Goal: Task Accomplishment & Management: Use online tool/utility

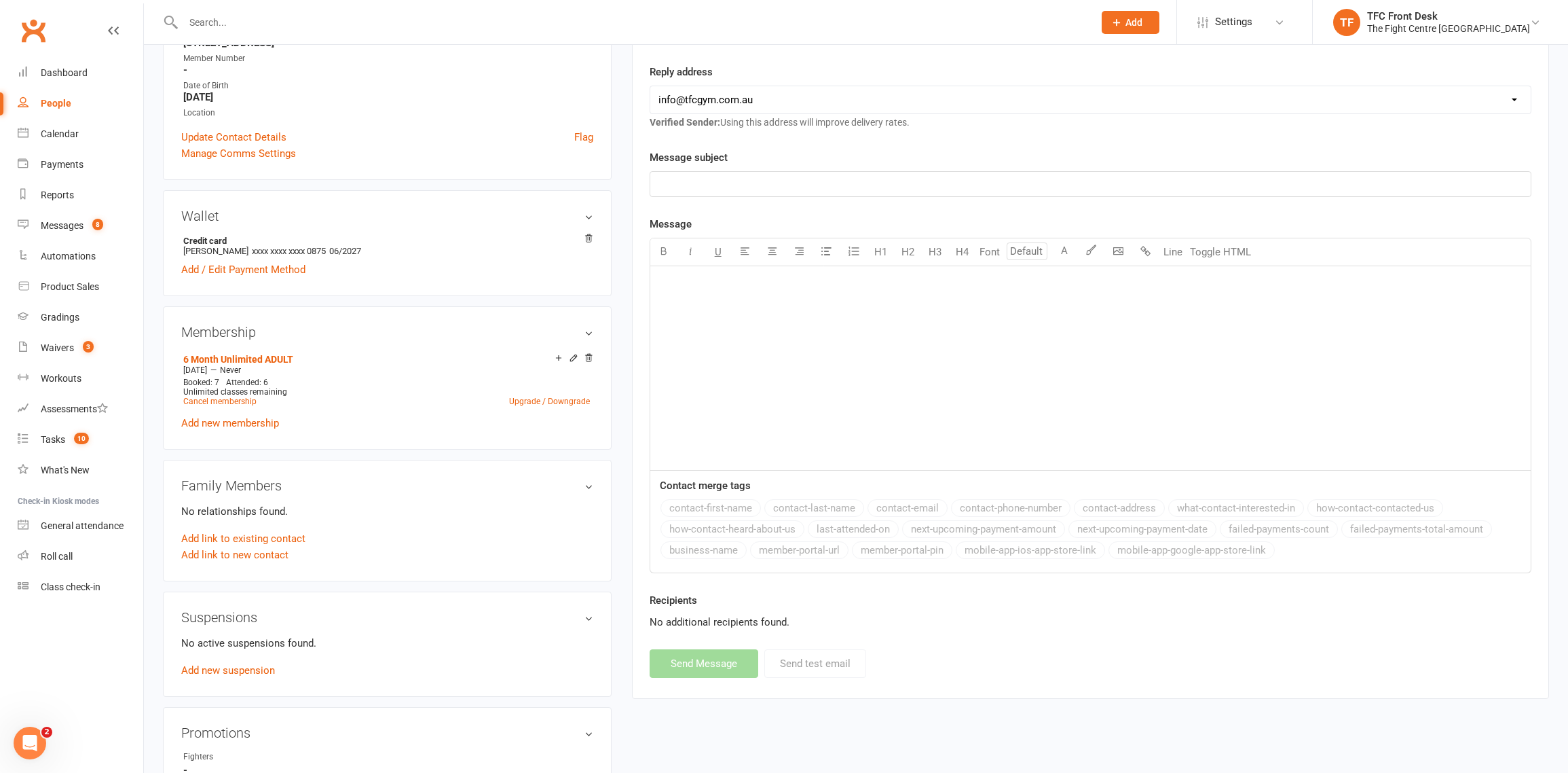
click at [300, 19] on input "text" at bounding box center [631, 23] width 905 height 19
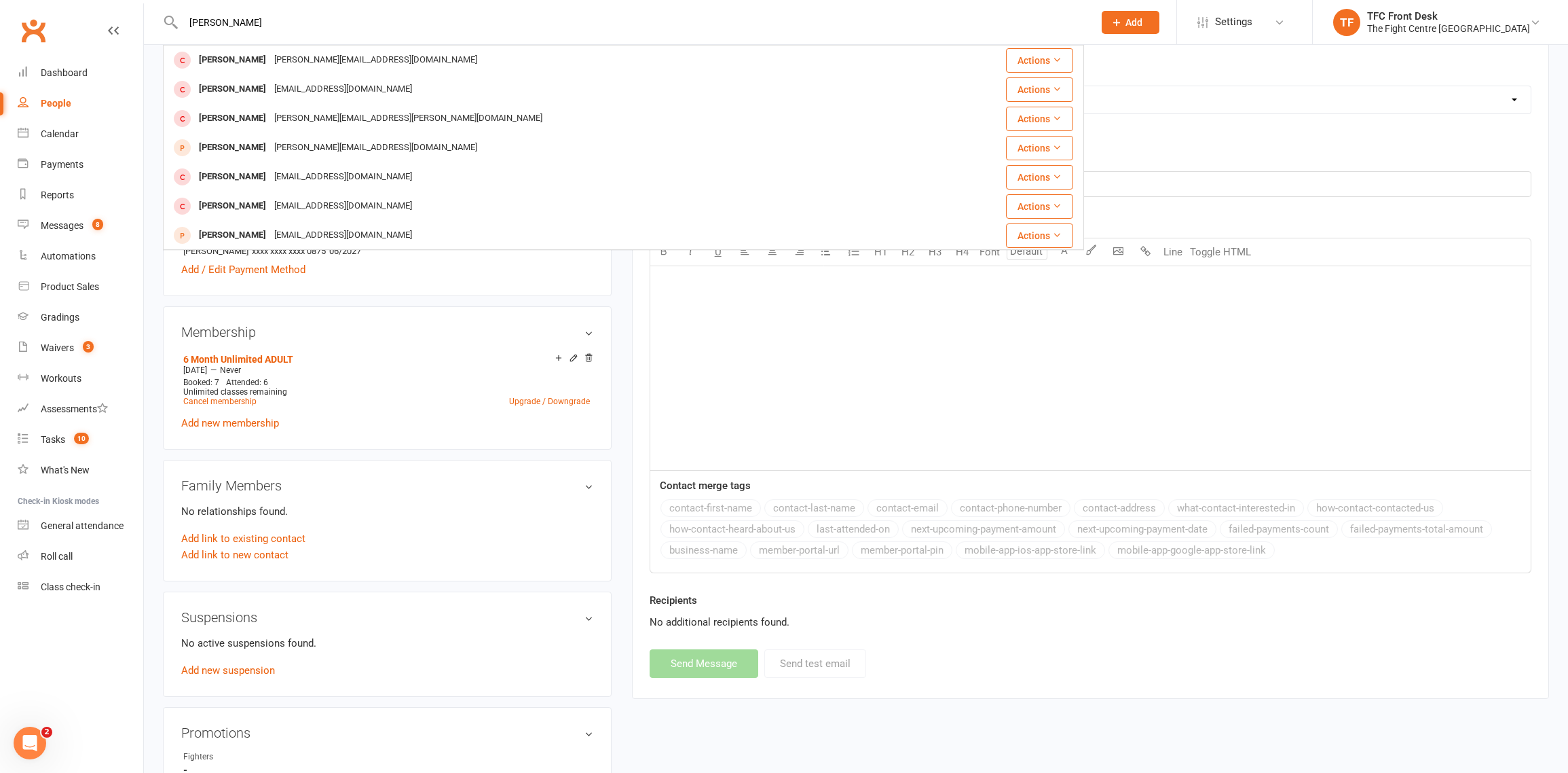
click at [213, 20] on input "[PERSON_NAME]" at bounding box center [631, 23] width 905 height 19
drag, startPoint x: 212, startPoint y: 23, endPoint x: 220, endPoint y: 22, distance: 8.1
click at [213, 23] on input "[PERSON_NAME]" at bounding box center [631, 23] width 905 height 19
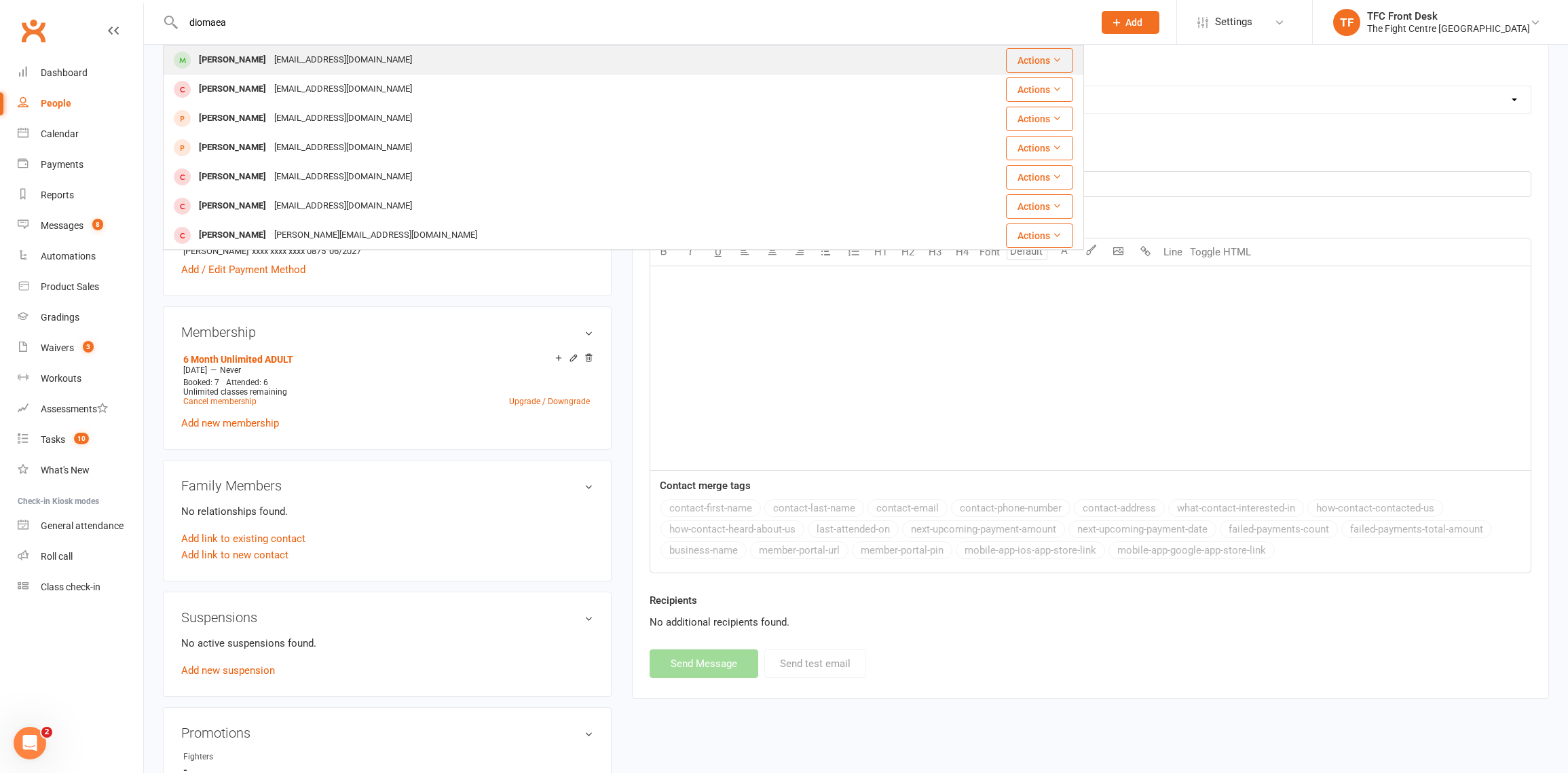
type input "diomaea"
click at [291, 53] on div "[EMAIL_ADDRESS][DOMAIN_NAME]" at bounding box center [343, 60] width 146 height 19
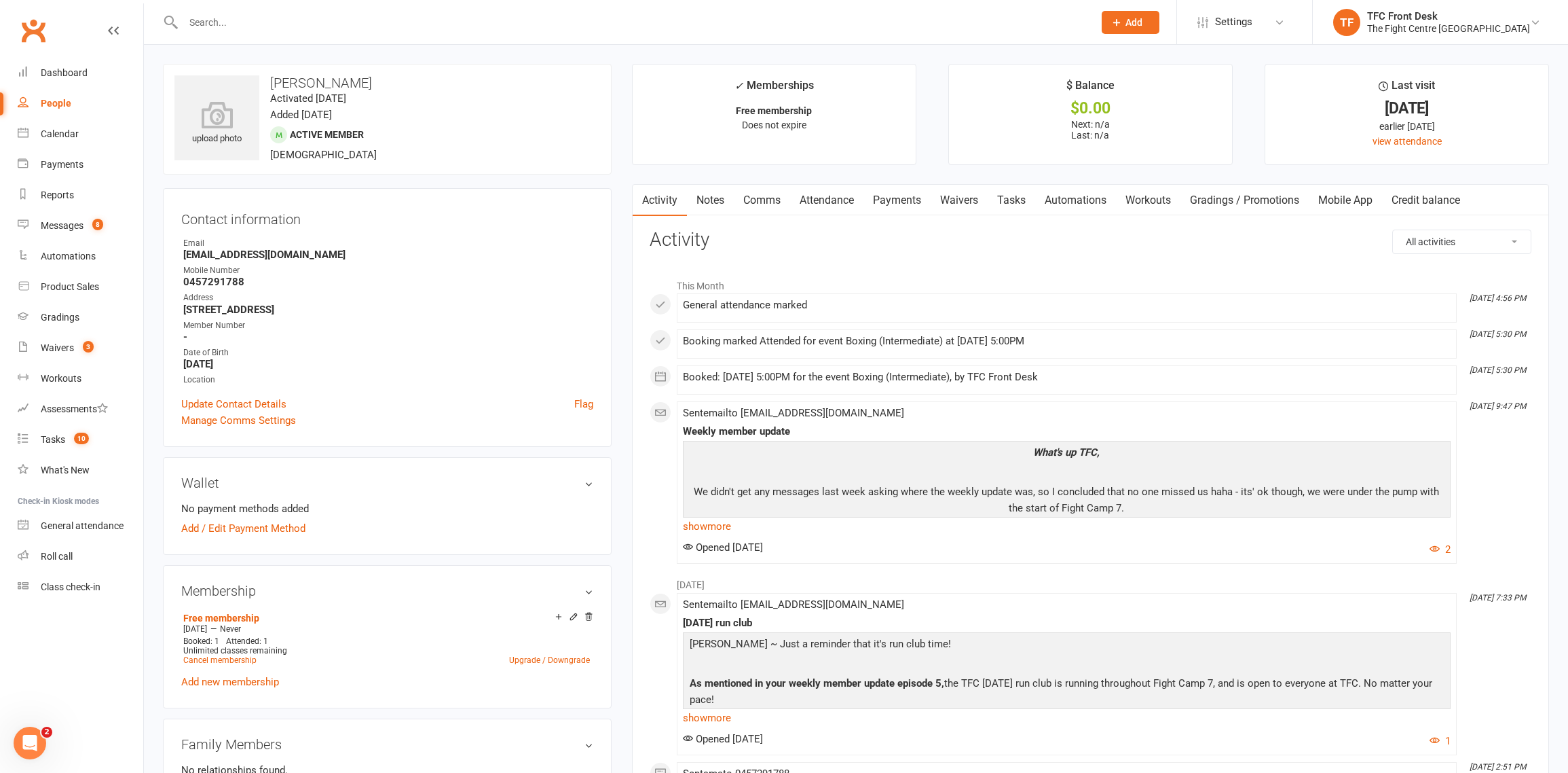
click at [1359, 200] on link "Mobile App" at bounding box center [1345, 200] width 73 height 32
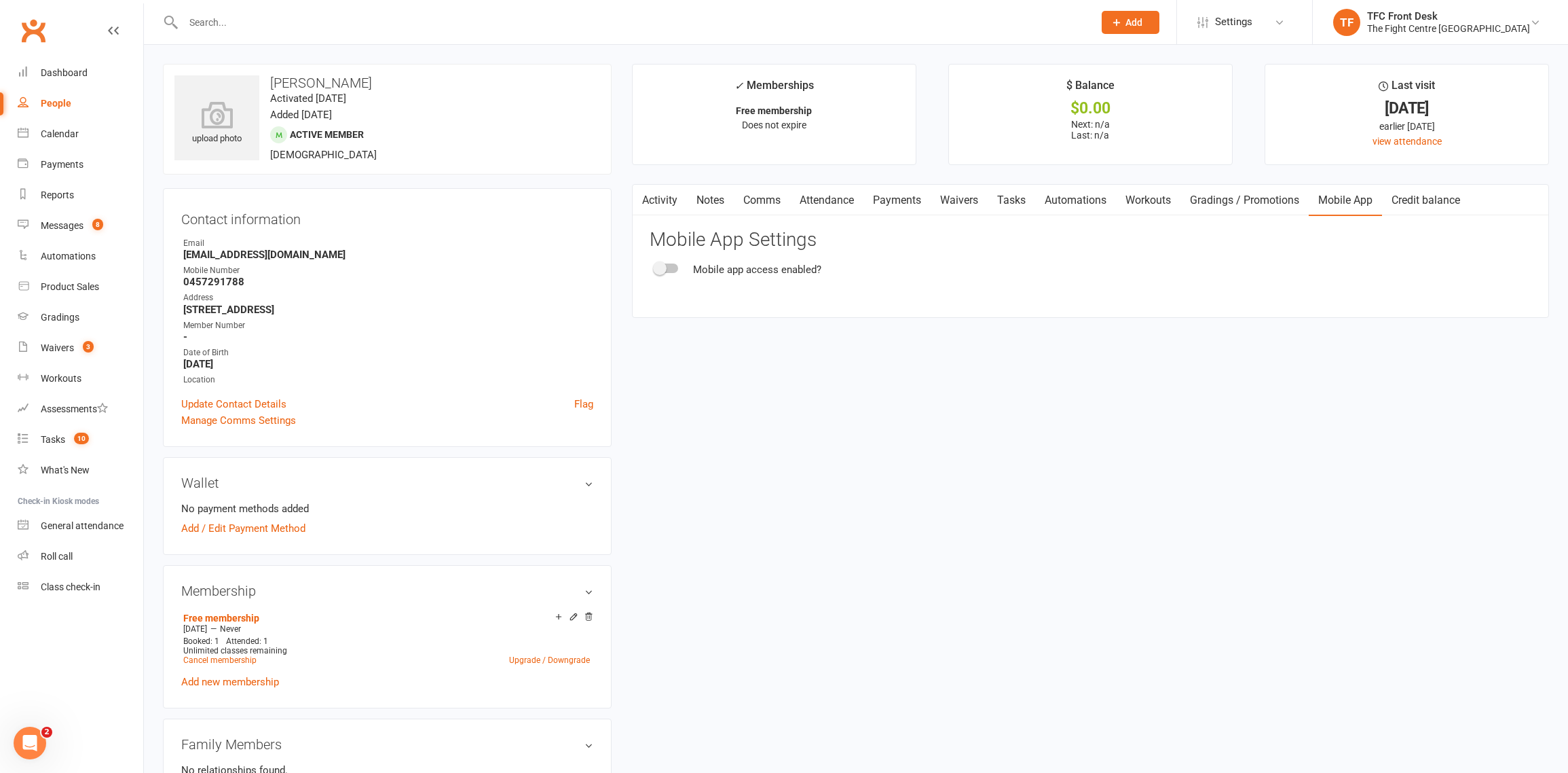
click at [656, 271] on span at bounding box center [660, 268] width 14 height 14
click at [655, 267] on input "checkbox" at bounding box center [655, 267] width 0 height 0
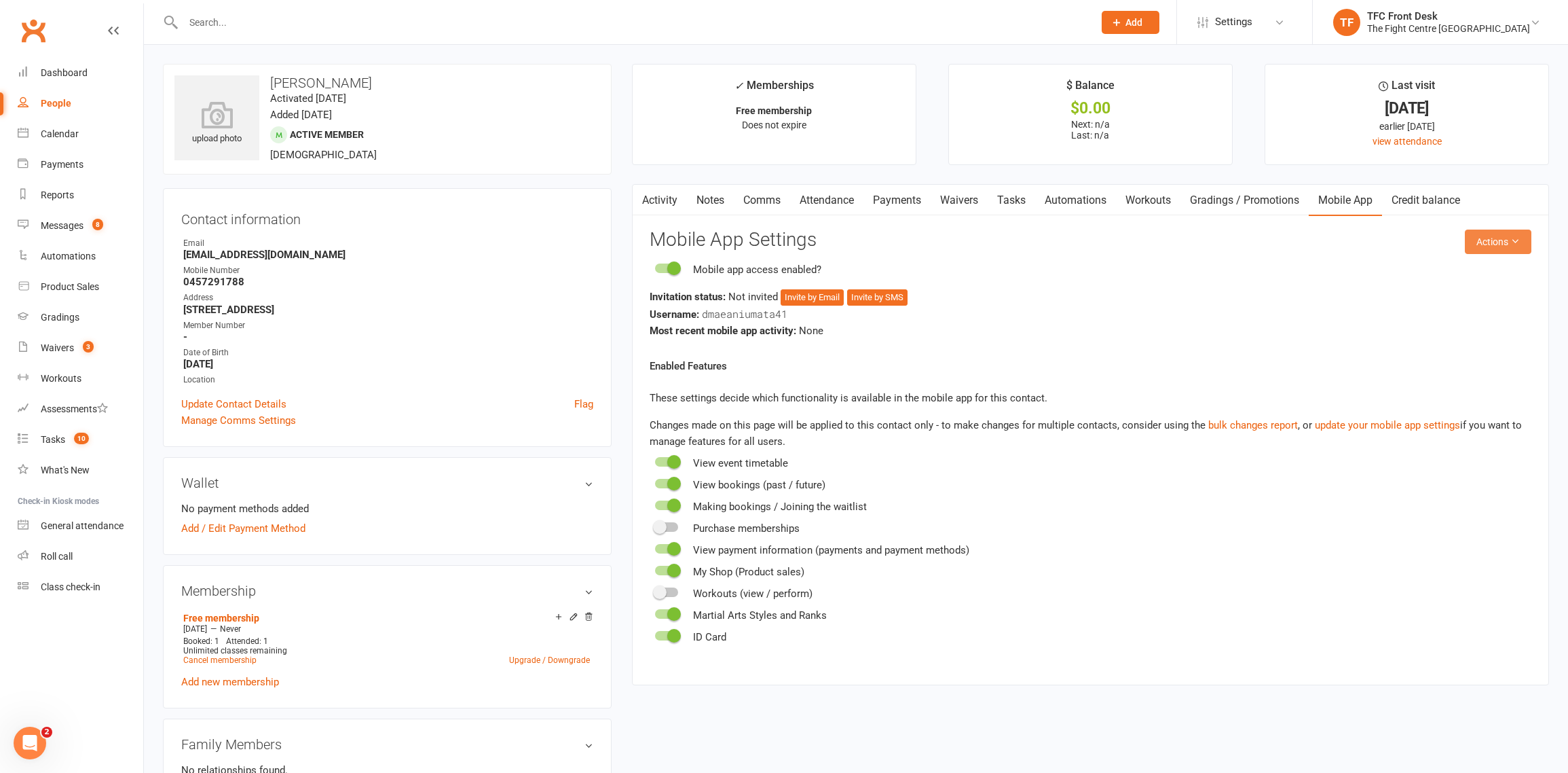
click at [1484, 244] on button "Actions" at bounding box center [1498, 242] width 66 height 24
click at [1439, 296] on link "Send invitation SMS" at bounding box center [1453, 300] width 134 height 27
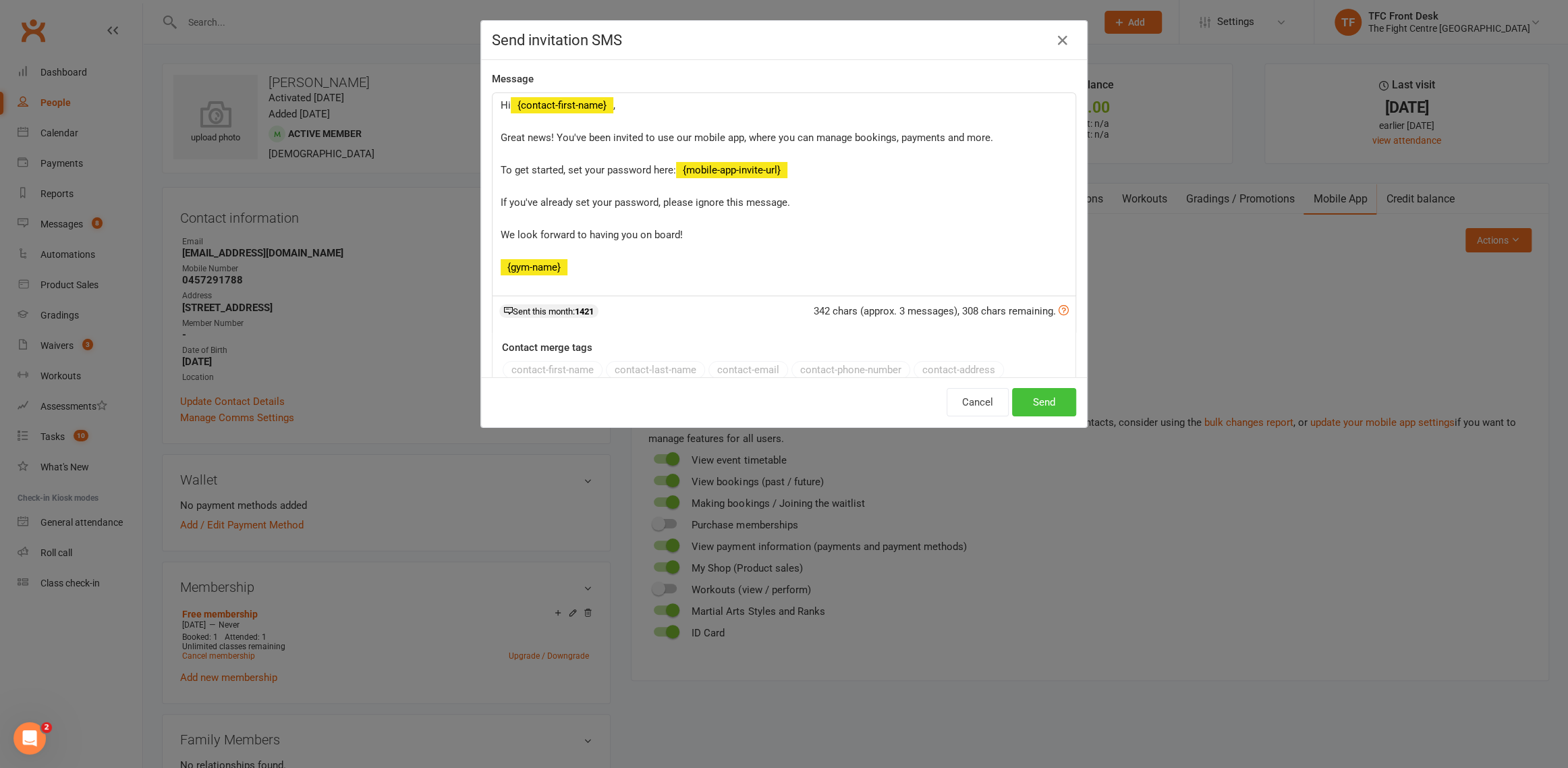
click at [1052, 396] on button "Send" at bounding box center [1044, 401] width 64 height 28
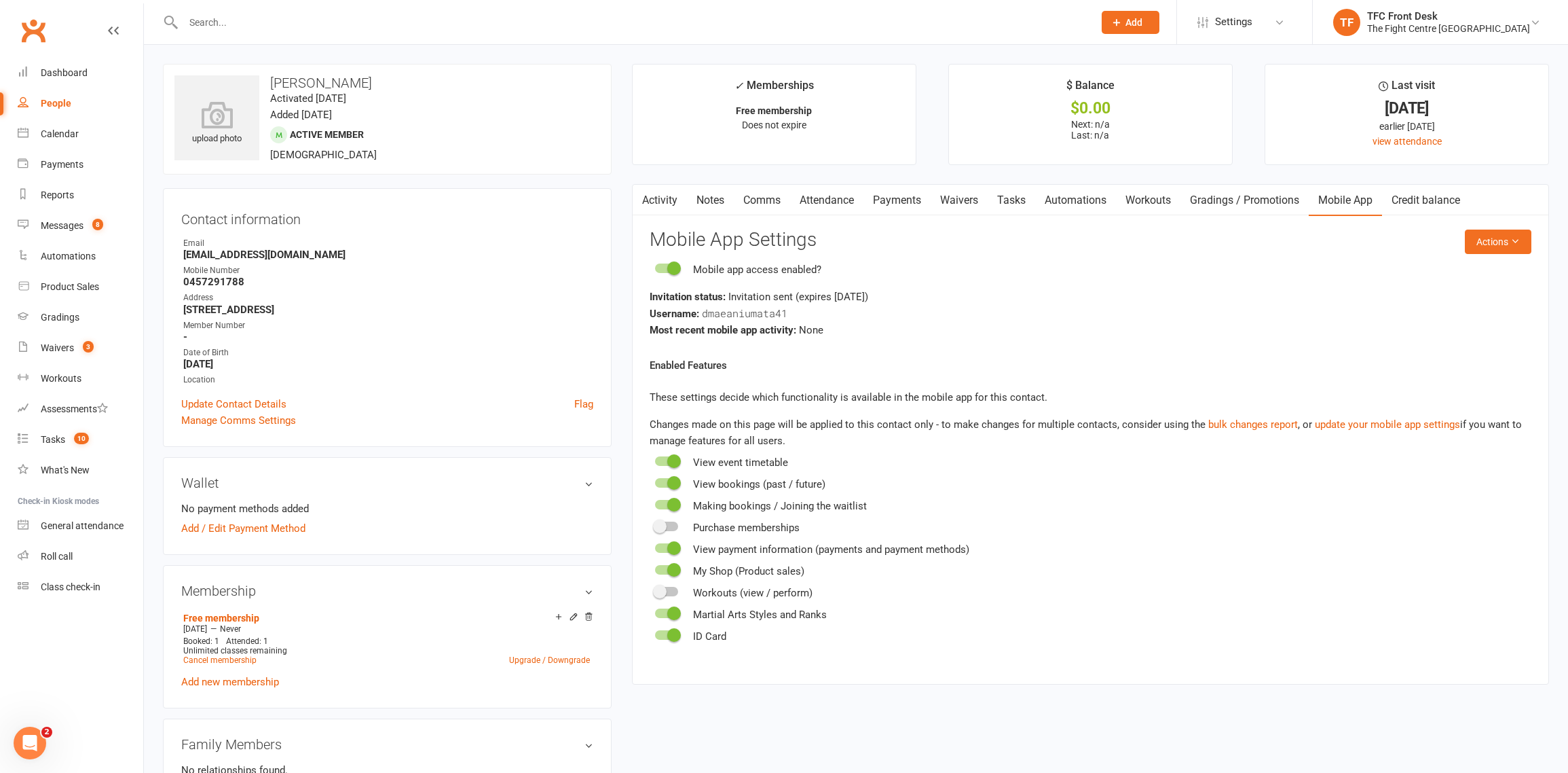
click at [270, 23] on input "text" at bounding box center [631, 23] width 905 height 19
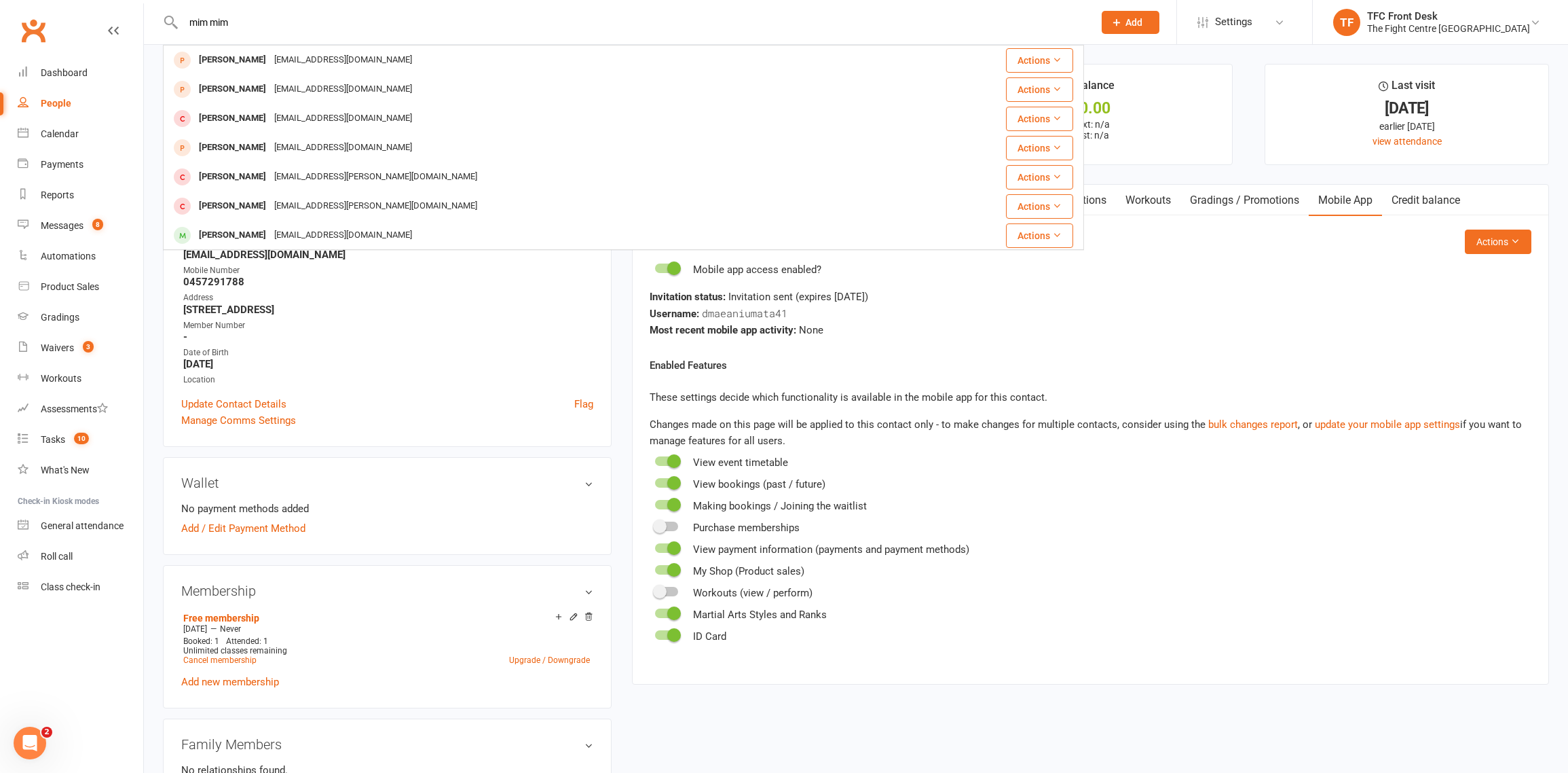
click at [232, 23] on input "mim mim" at bounding box center [631, 23] width 905 height 19
type input "m"
click at [266, 32] on div "erker mim Erika Gillette Tearjerker.gillette@gmail.com Actions Michael Parker M…" at bounding box center [623, 22] width 921 height 44
type input "e"
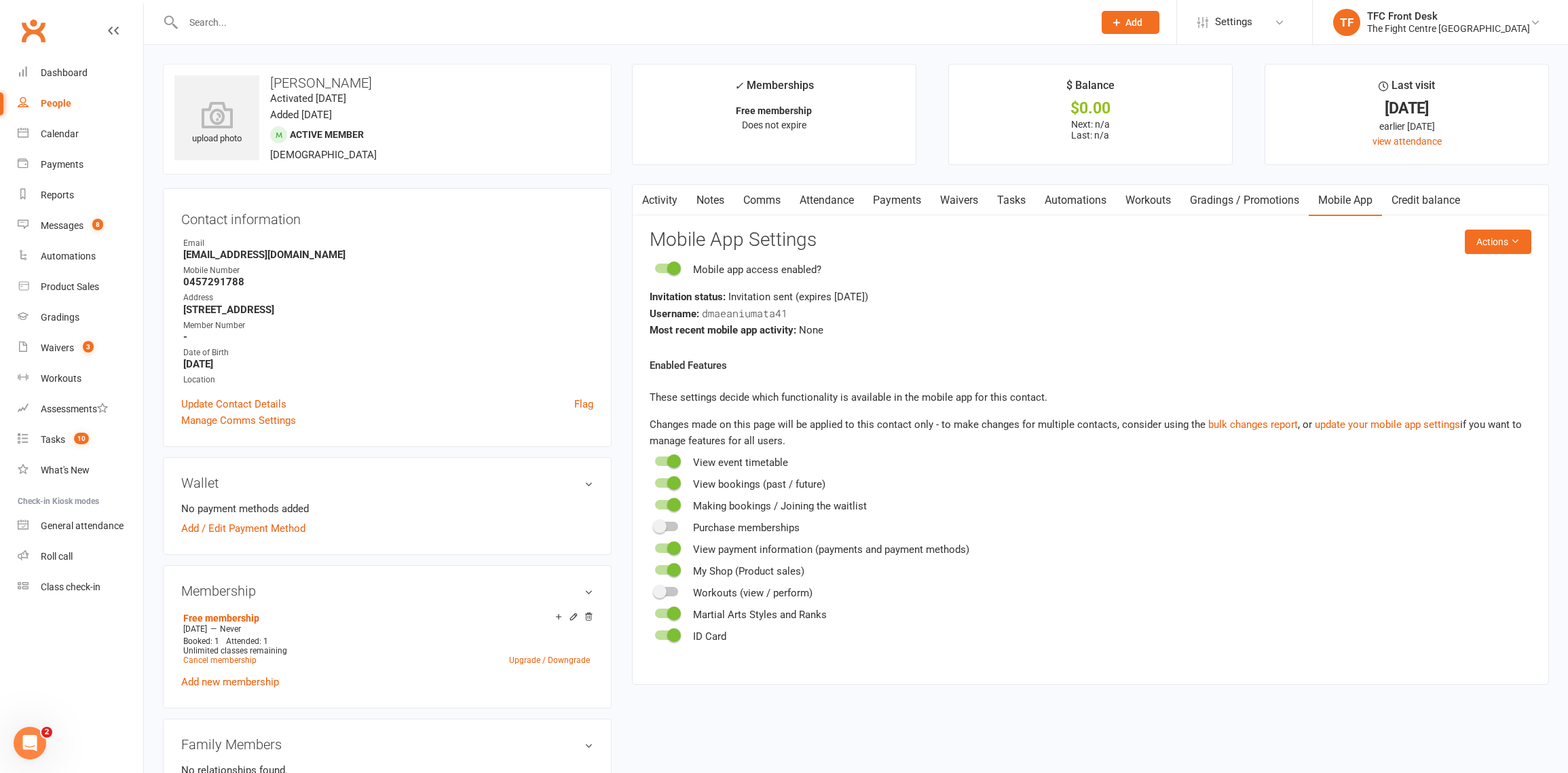
click at [296, 25] on input "text" at bounding box center [631, 23] width 905 height 19
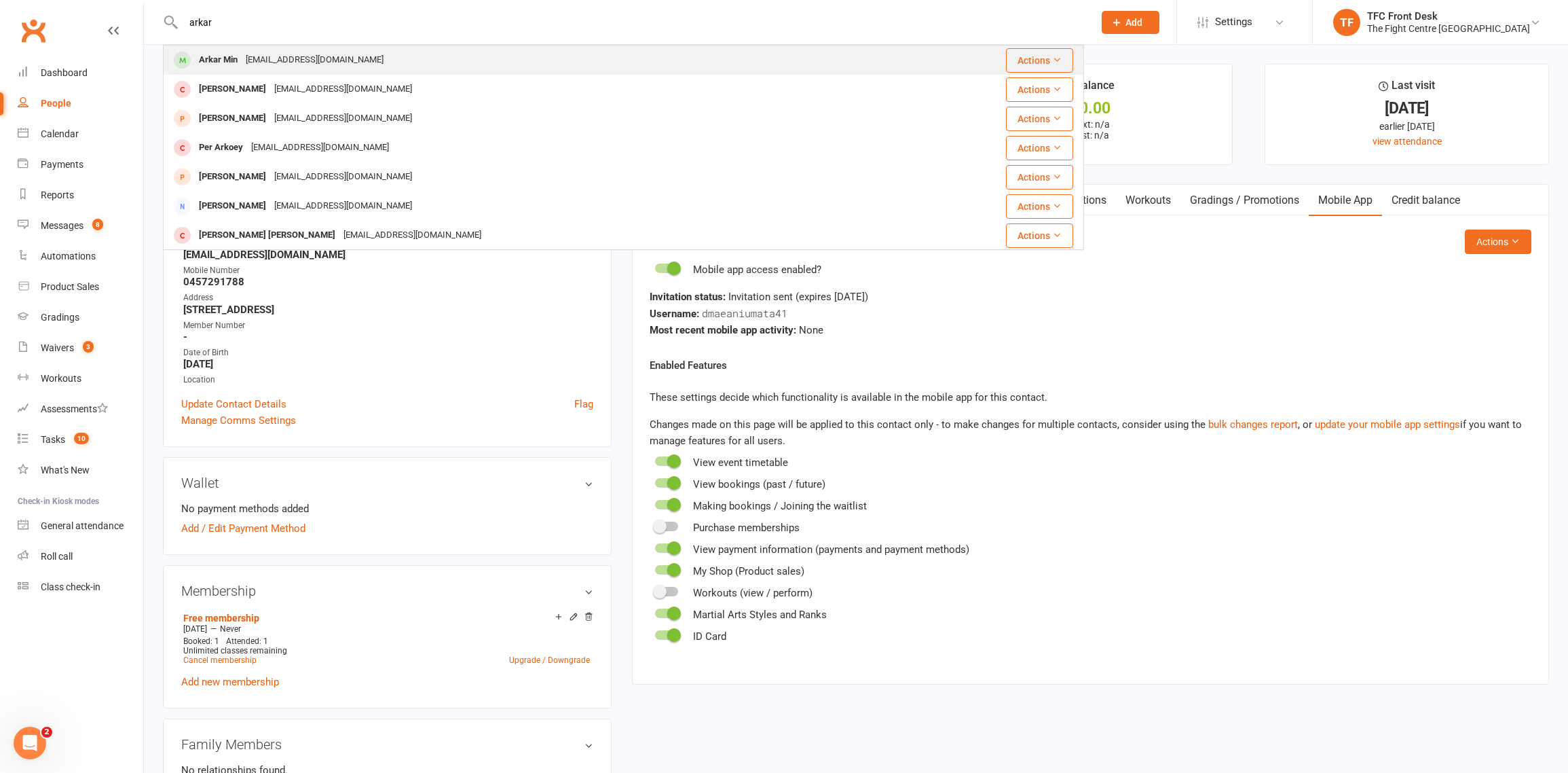
type input "arkar"
click at [241, 54] on div "Arkar Min minmin13291977@gmail.com" at bounding box center [291, 60] width 193 height 19
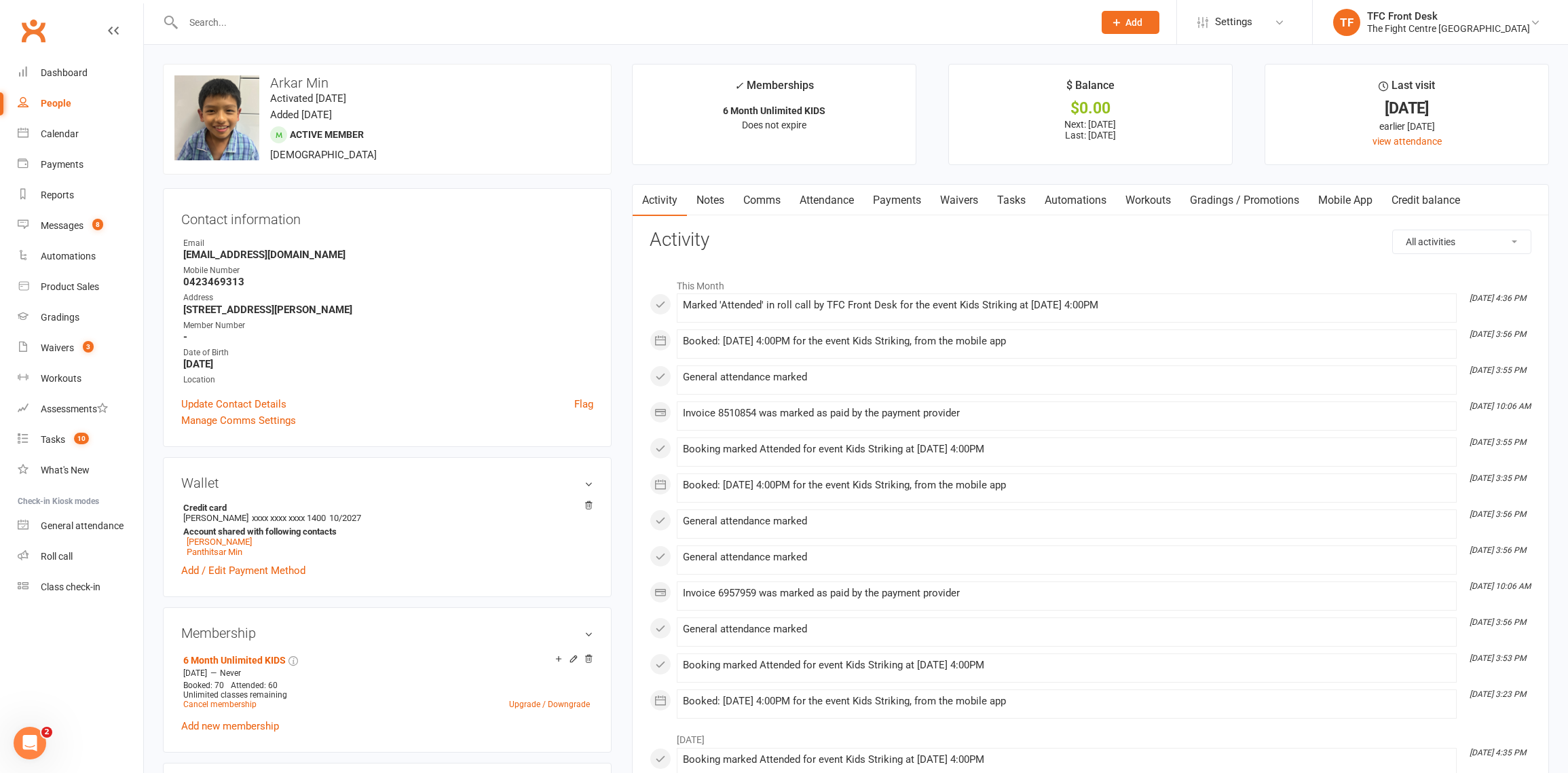
click at [902, 203] on link "Payments" at bounding box center [896, 200] width 67 height 32
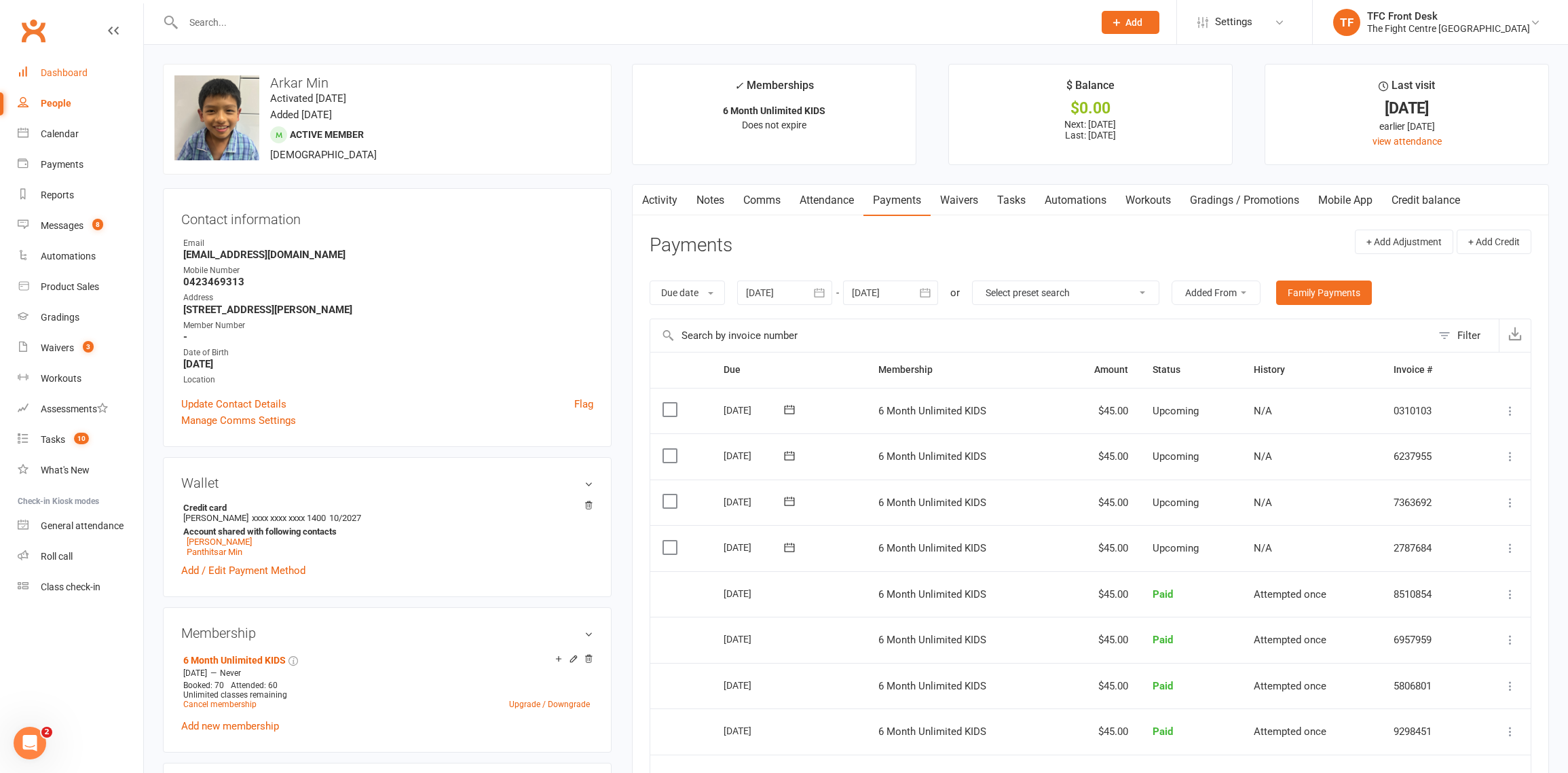
click at [92, 77] on link "Dashboard" at bounding box center [81, 73] width 126 height 31
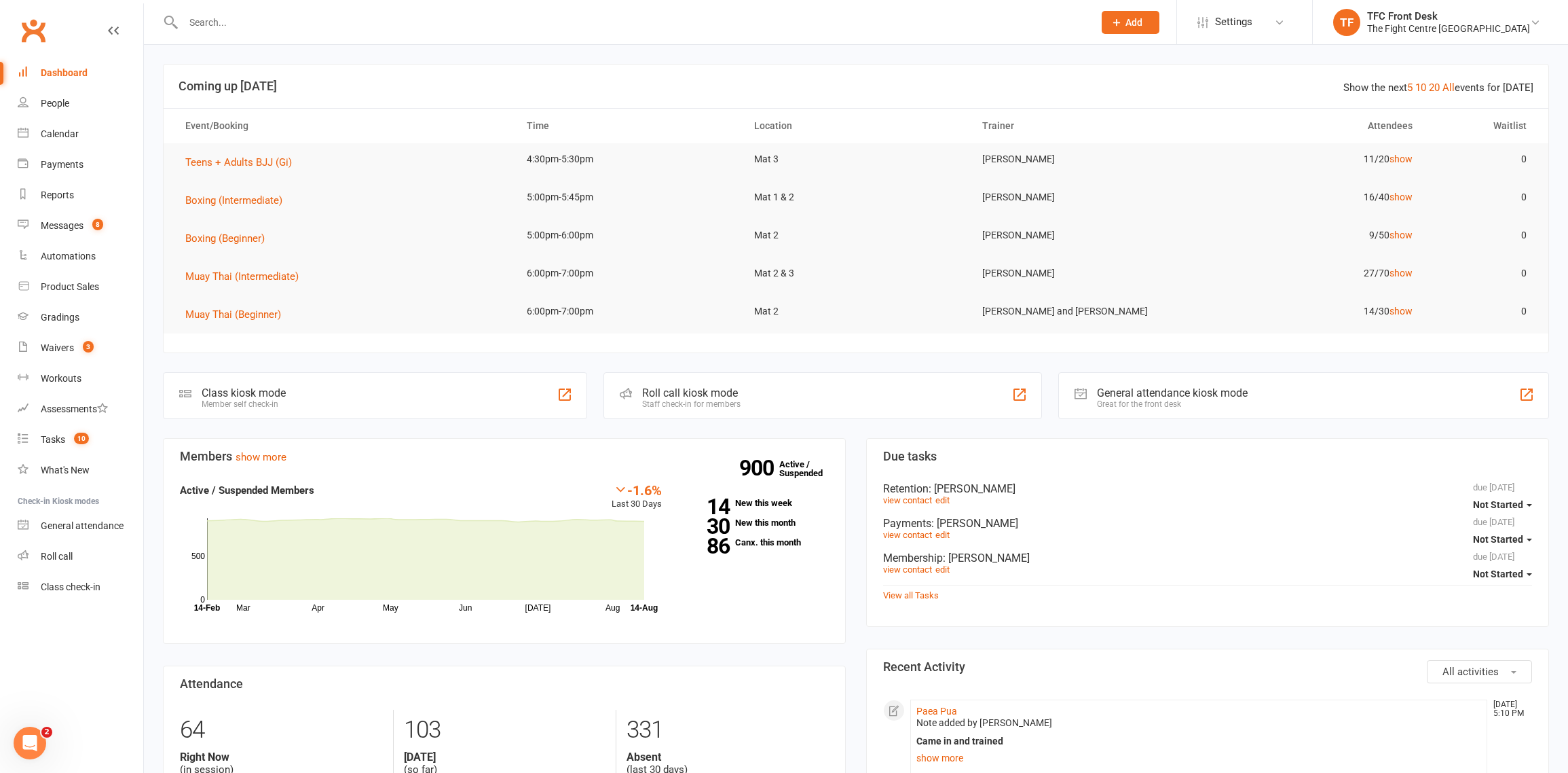
click at [741, 389] on div "Roll call kiosk mode Staff check-in for members" at bounding box center [822, 396] width 438 height 47
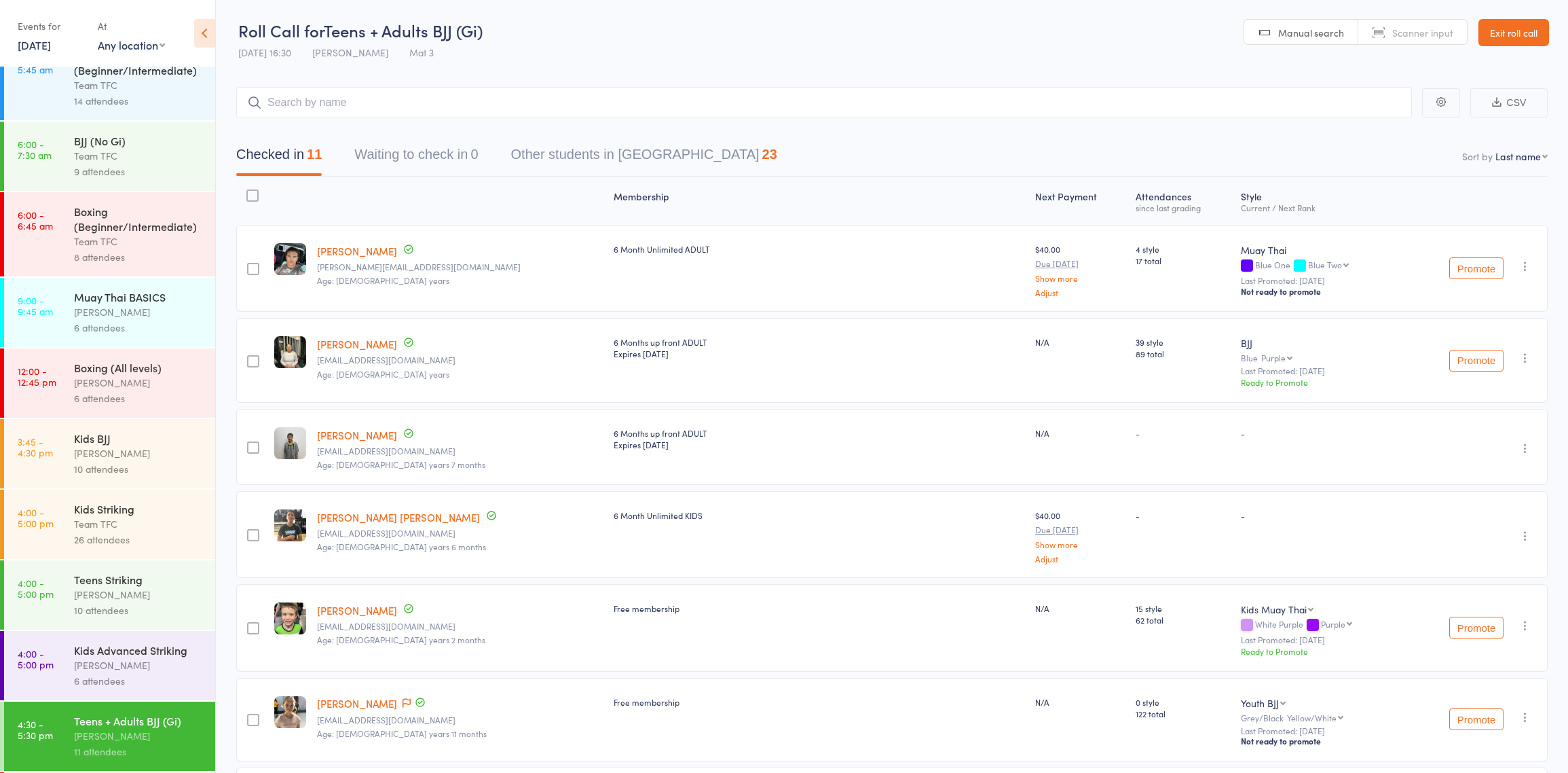
scroll to position [126, 0]
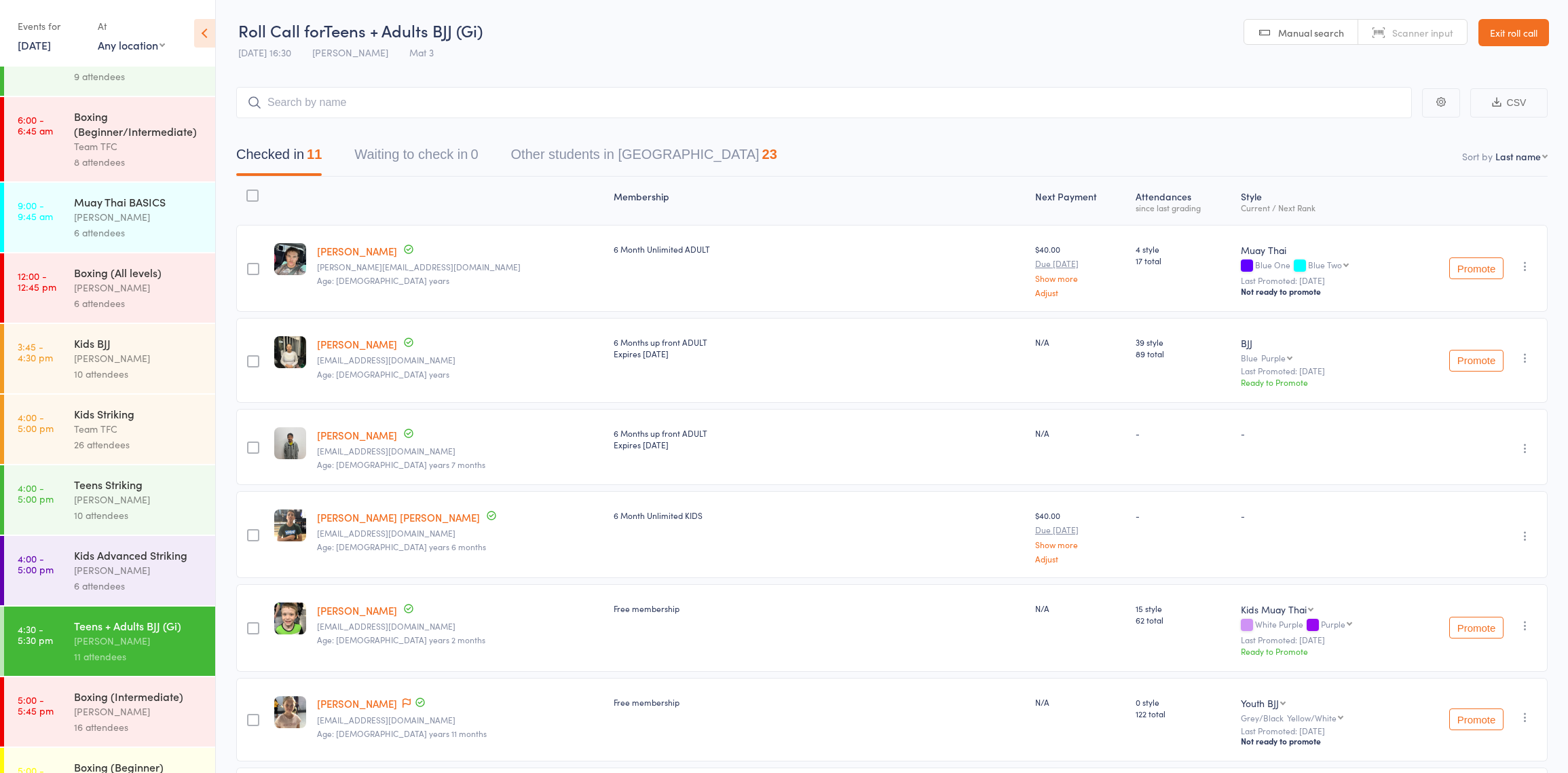
click at [143, 719] on div "[PERSON_NAME]" at bounding box center [139, 711] width 130 height 15
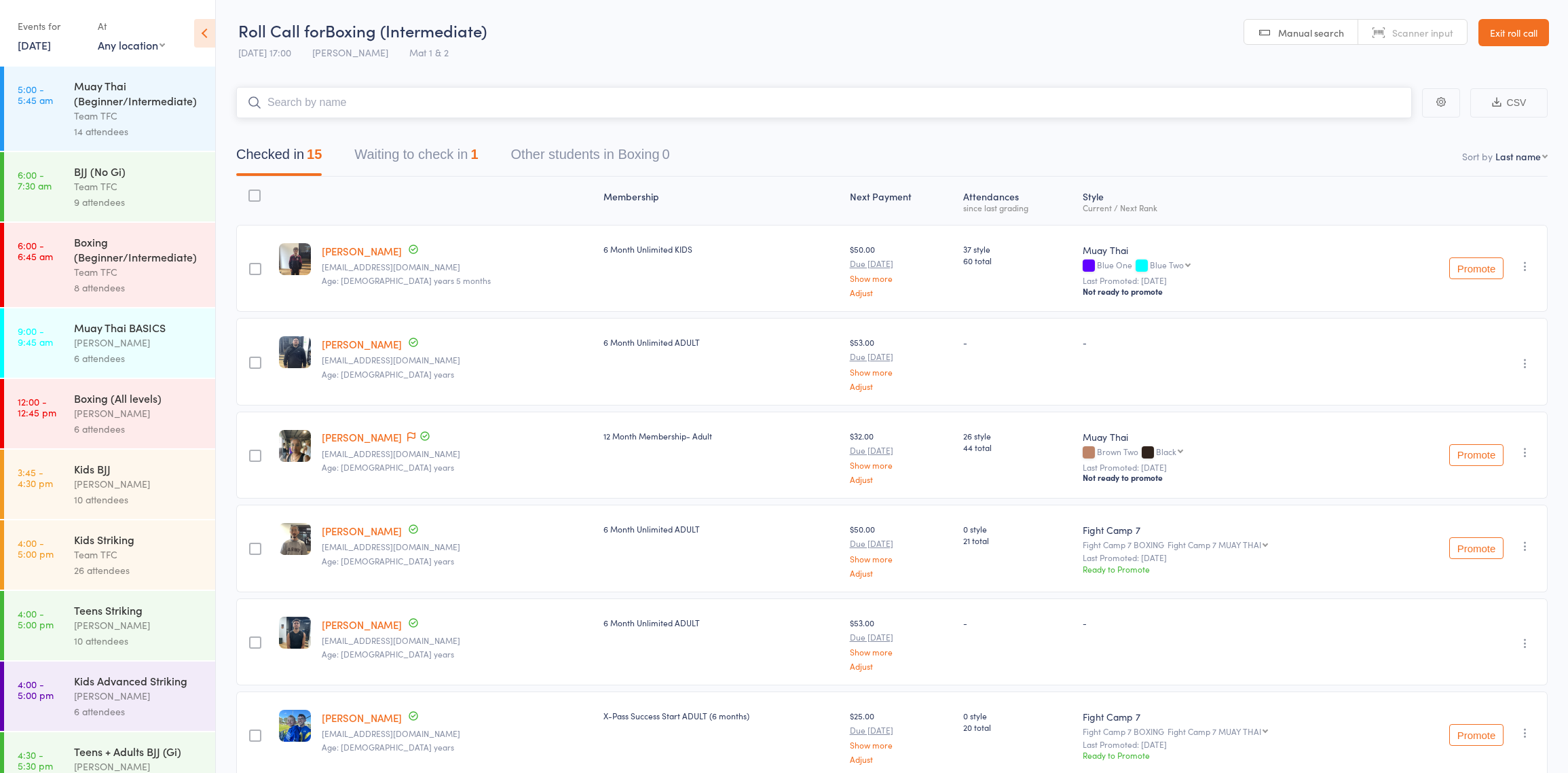
click at [374, 97] on input "search" at bounding box center [824, 103] width 1176 height 32
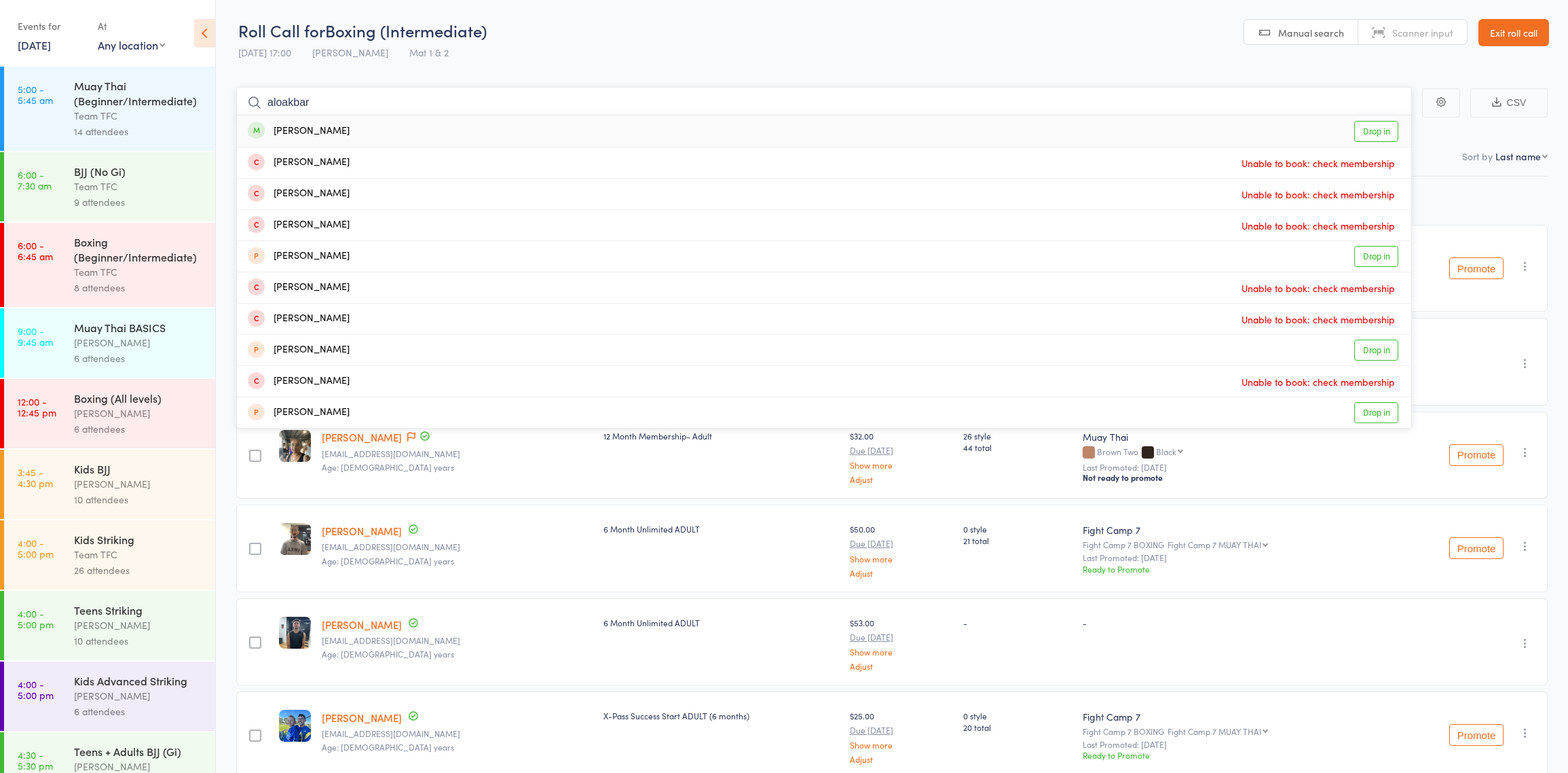
type input "aloakbar"
click at [345, 127] on div "[PERSON_NAME] Drop in" at bounding box center [824, 131] width 1174 height 32
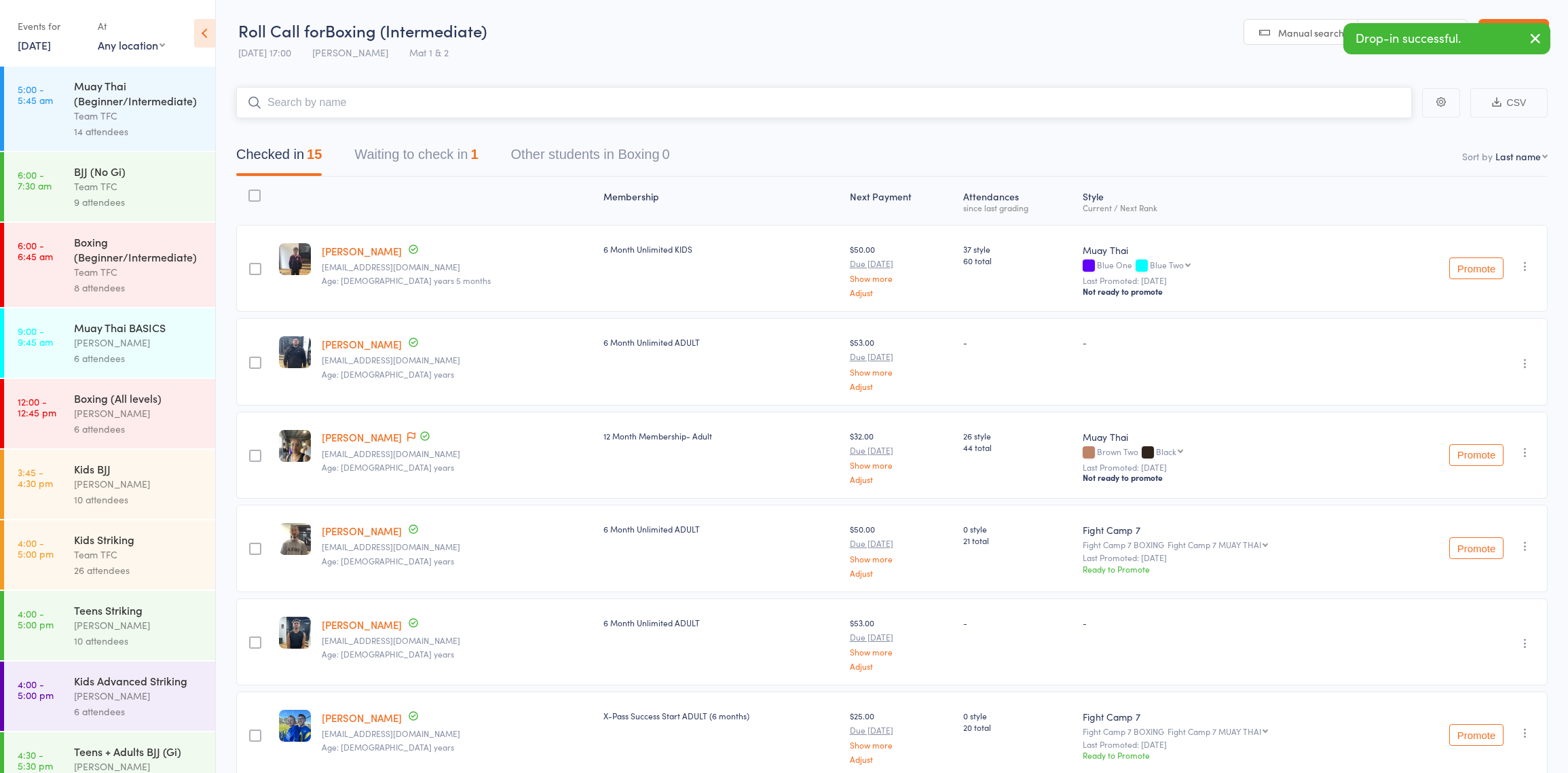
click at [331, 109] on input "search" at bounding box center [824, 103] width 1176 height 32
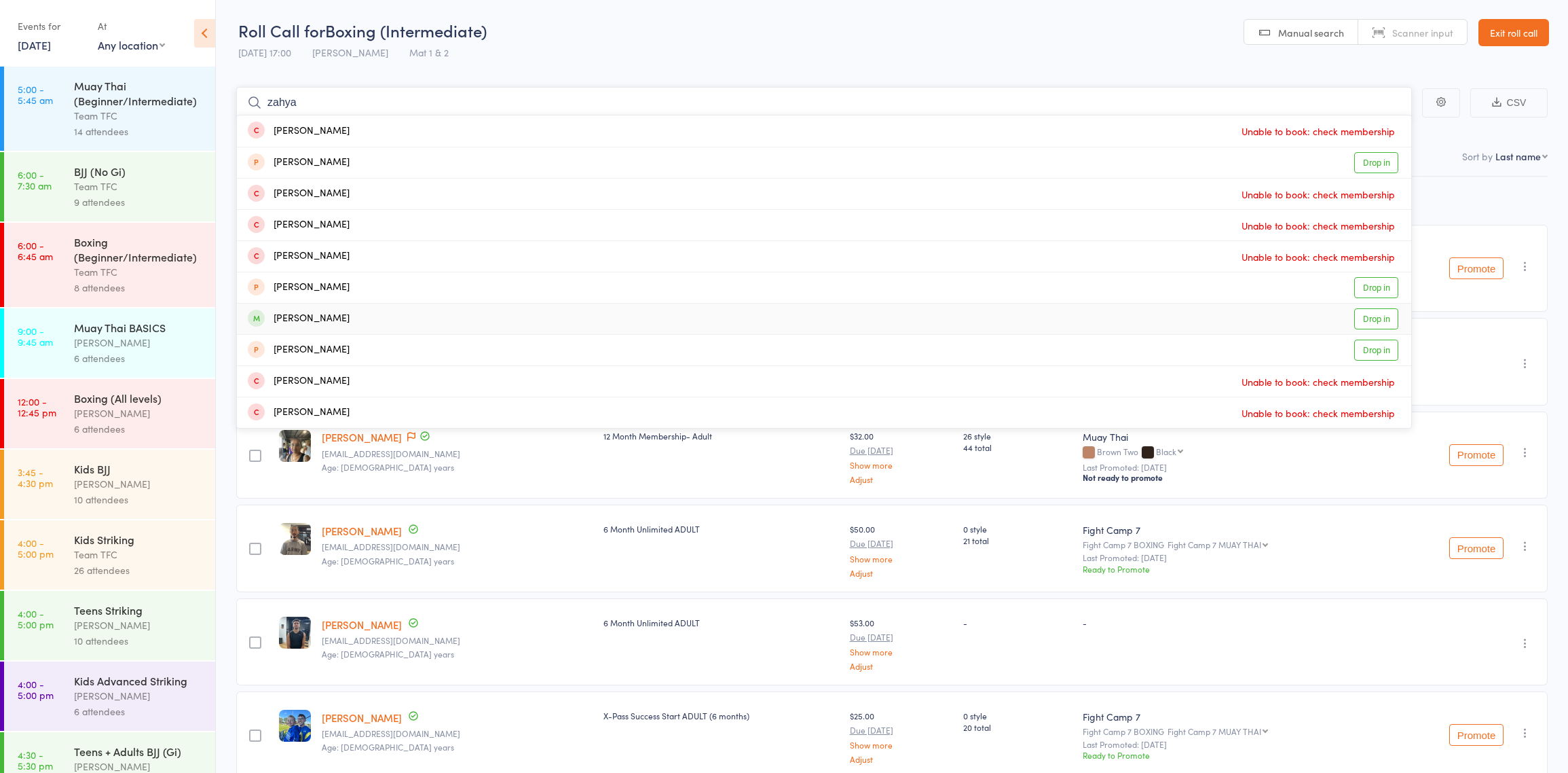
type input "zahya"
click at [350, 326] on div "[PERSON_NAME] Drop in" at bounding box center [824, 319] width 1174 height 31
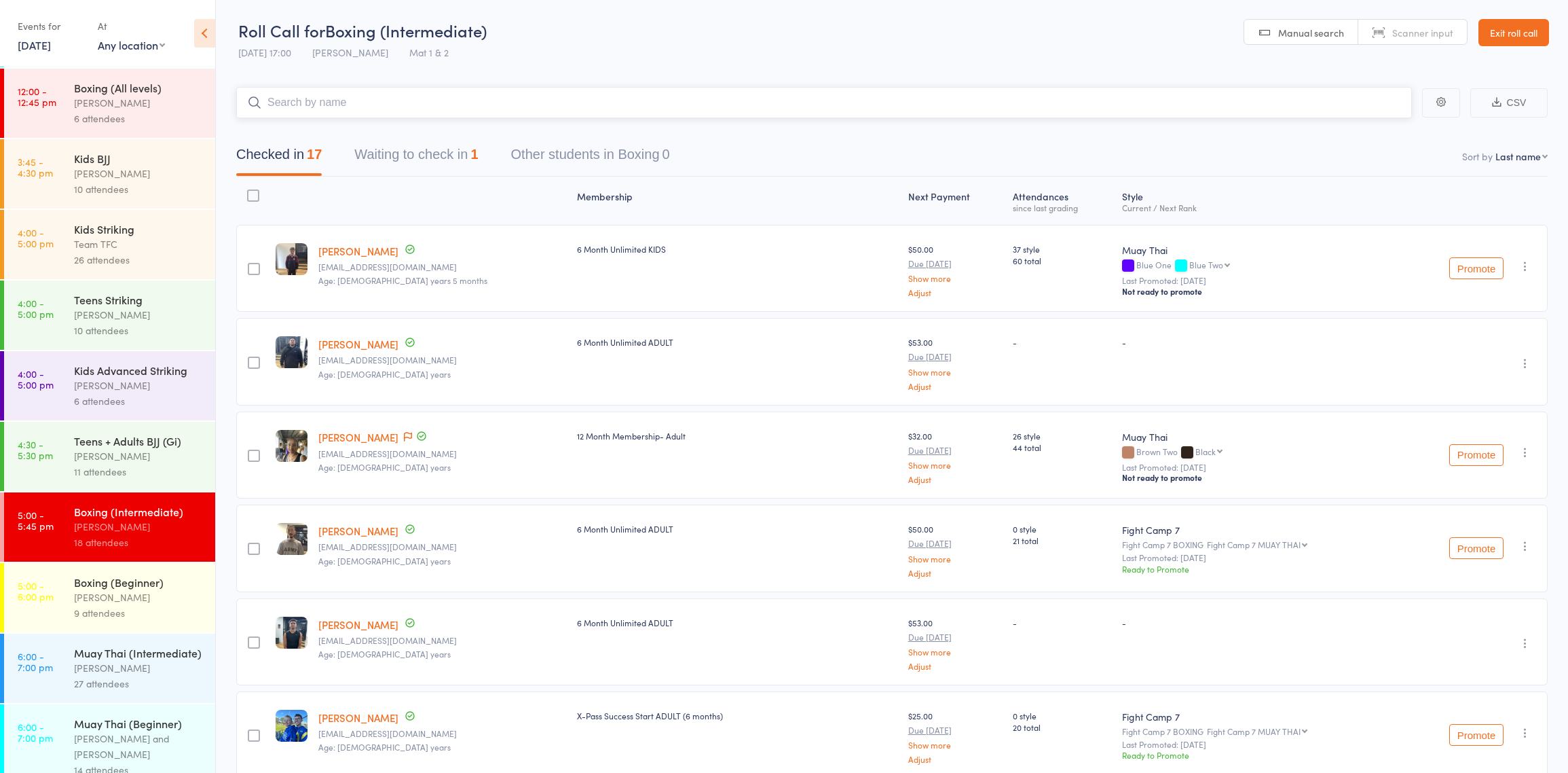
scroll to position [362, 0]
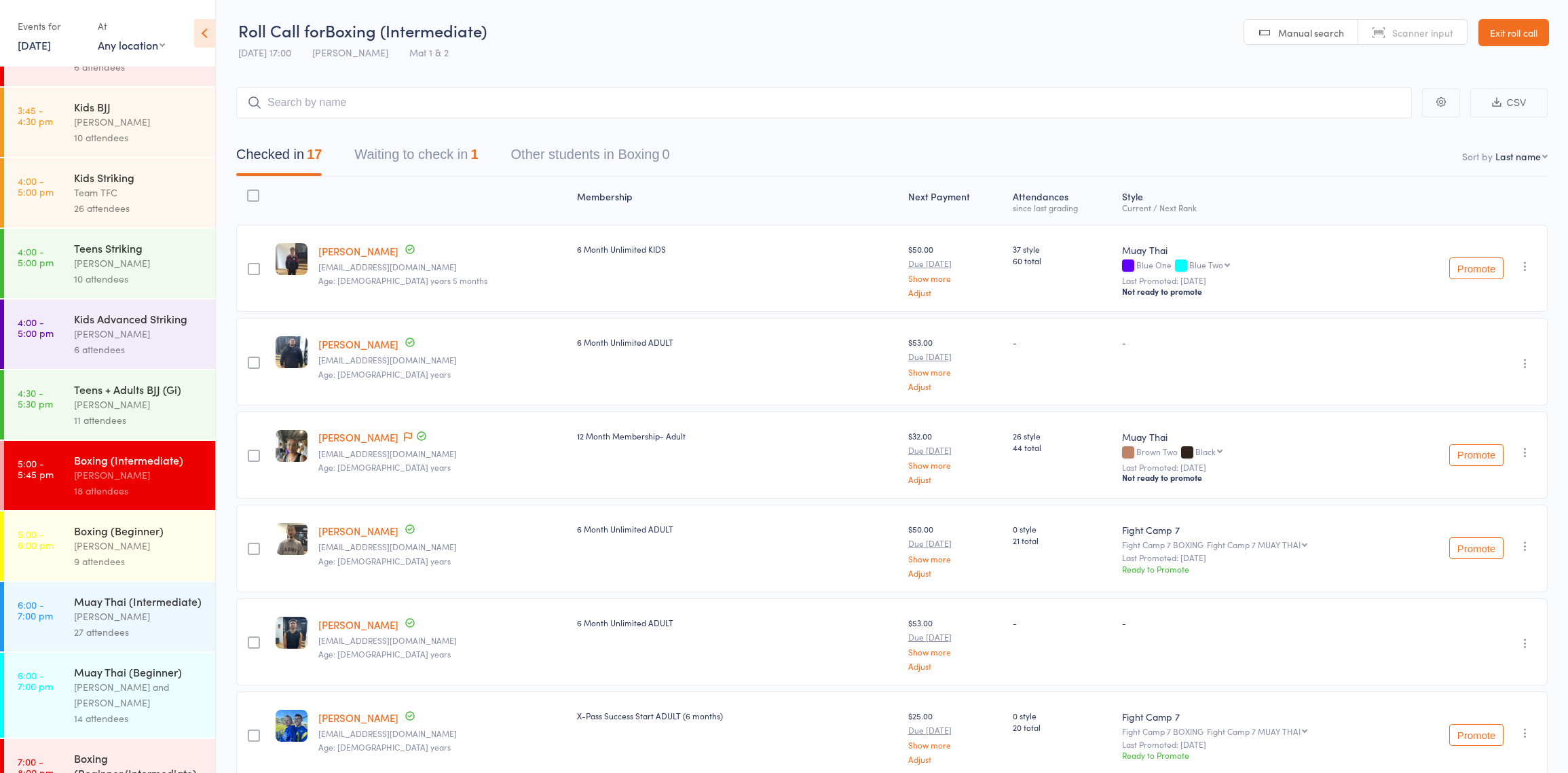
click at [150, 608] on div "Muay Thai (Intermediate)" at bounding box center [139, 601] width 130 height 15
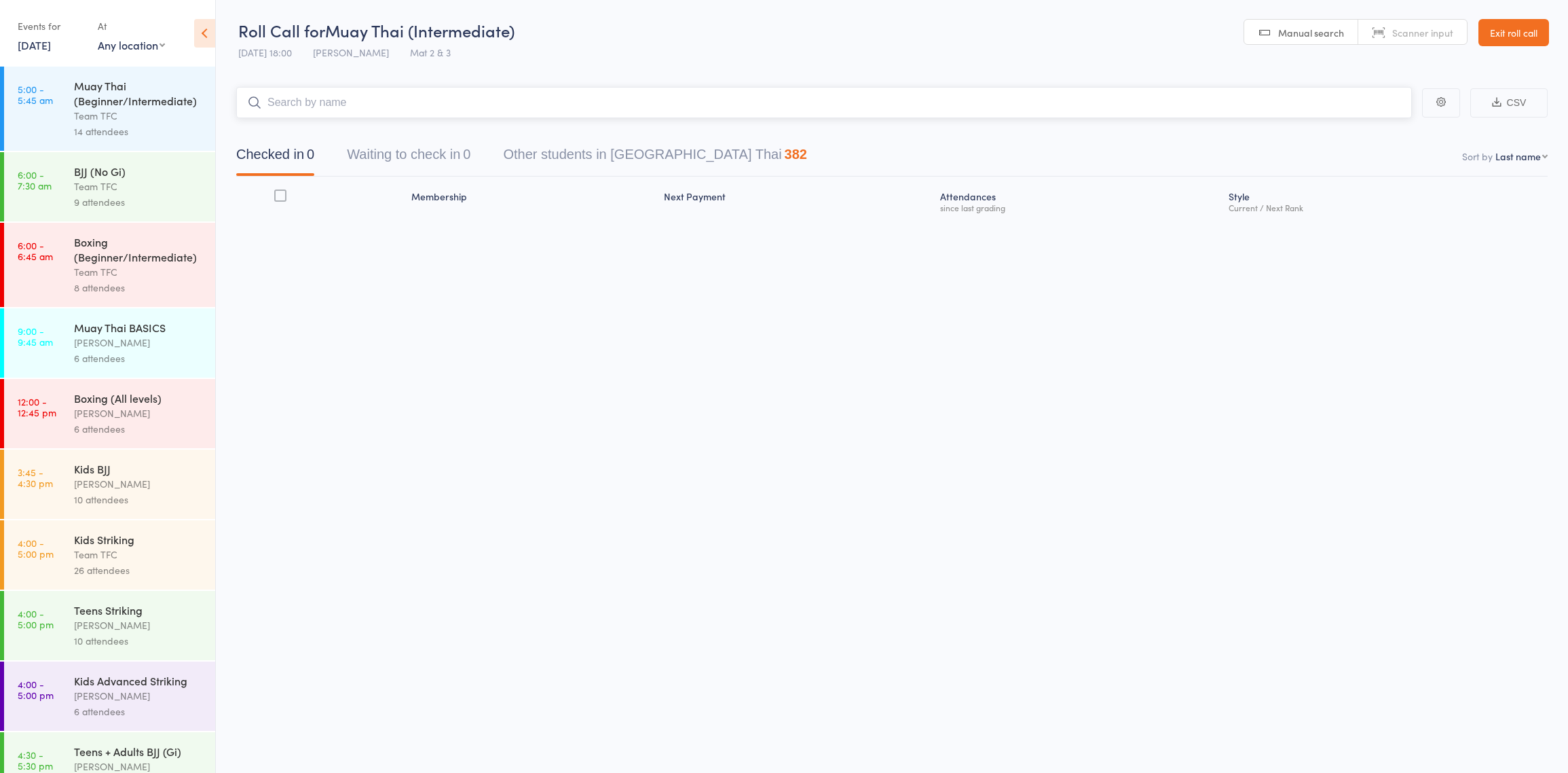
click at [398, 109] on input "search" at bounding box center [824, 103] width 1176 height 32
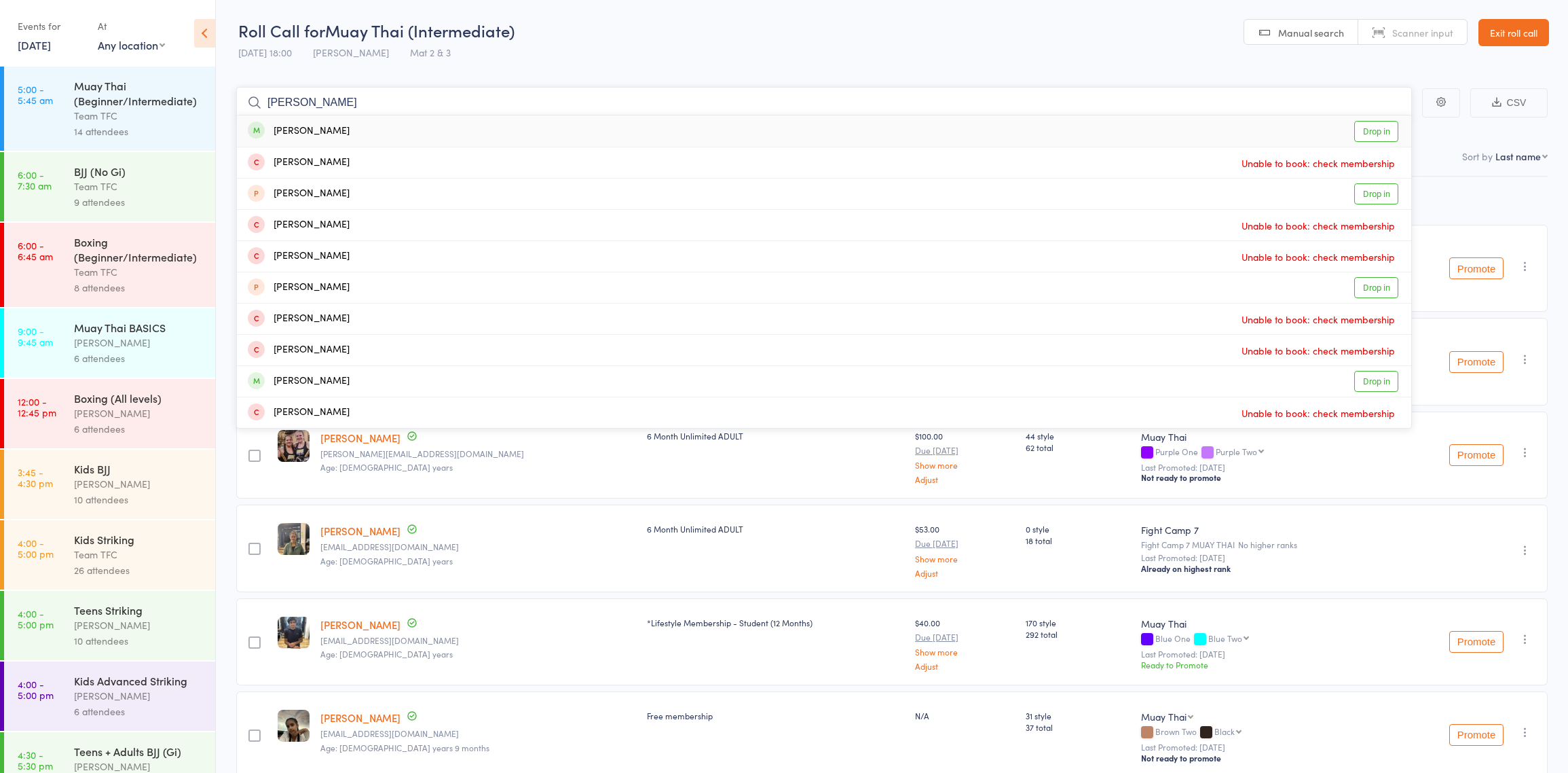
type input "[PERSON_NAME]"
click at [350, 135] on div "[PERSON_NAME] Drop in" at bounding box center [824, 131] width 1174 height 32
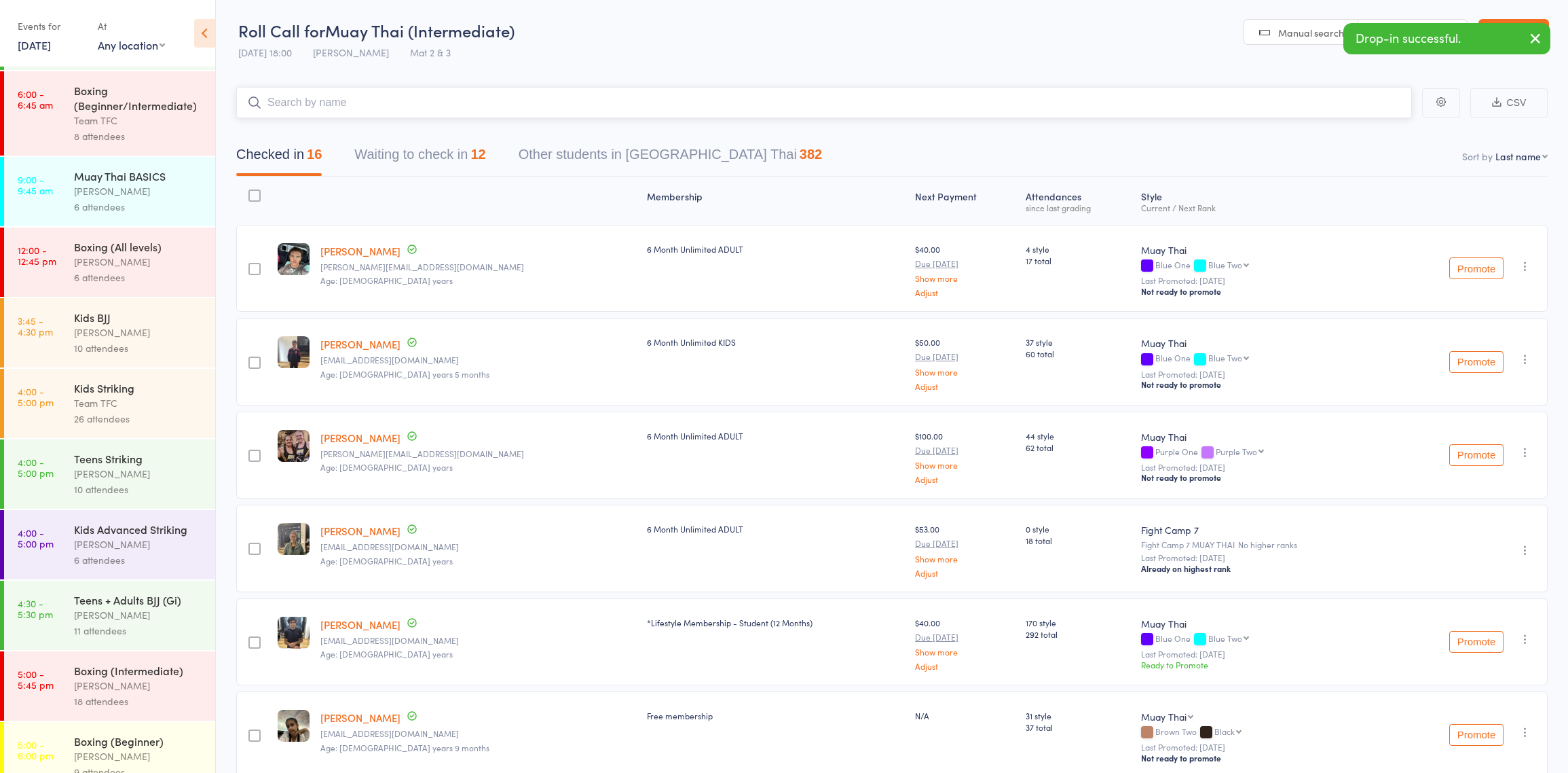
scroll to position [246, 0]
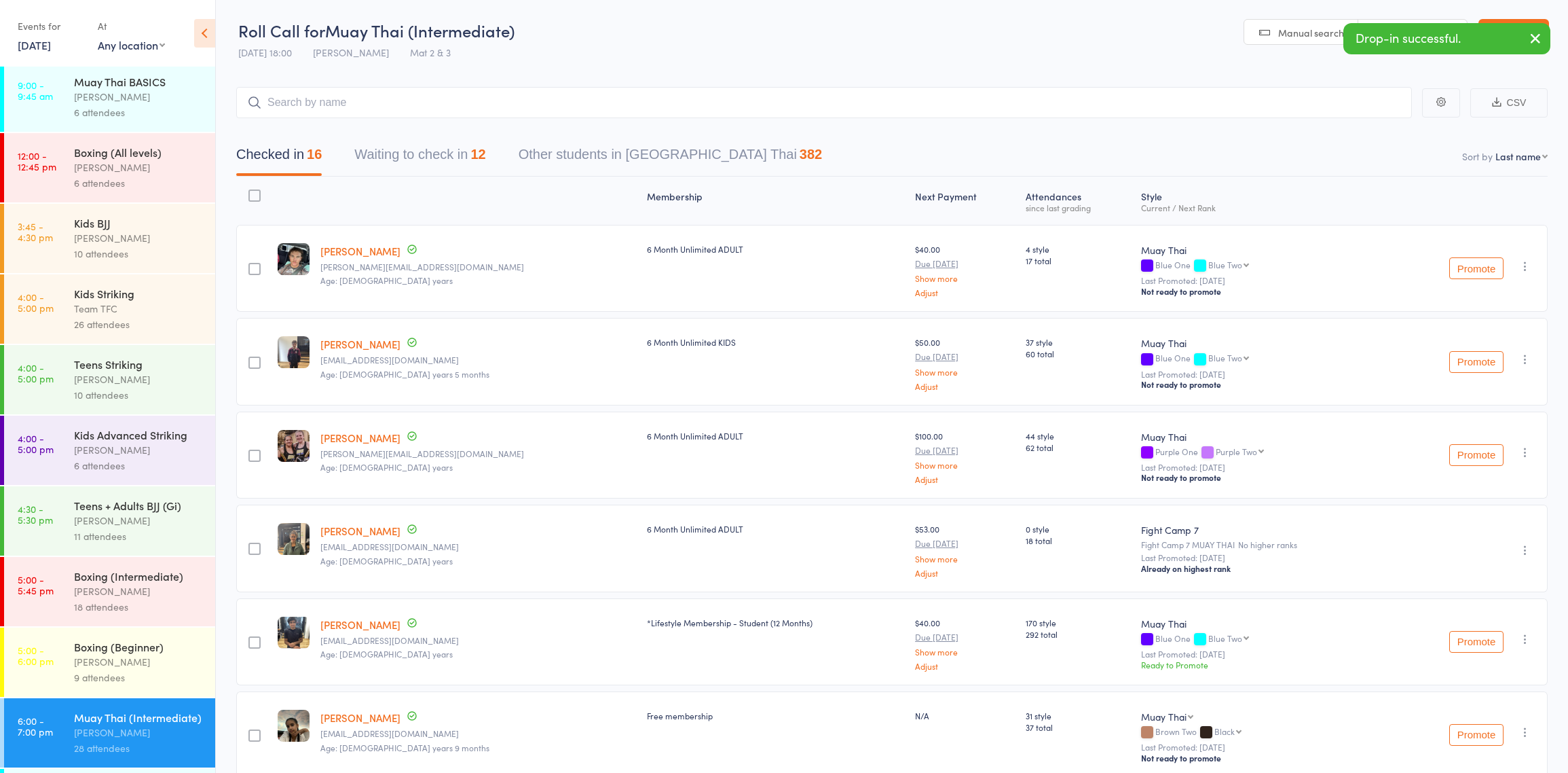
click at [101, 608] on div "18 attendees" at bounding box center [139, 606] width 130 height 15
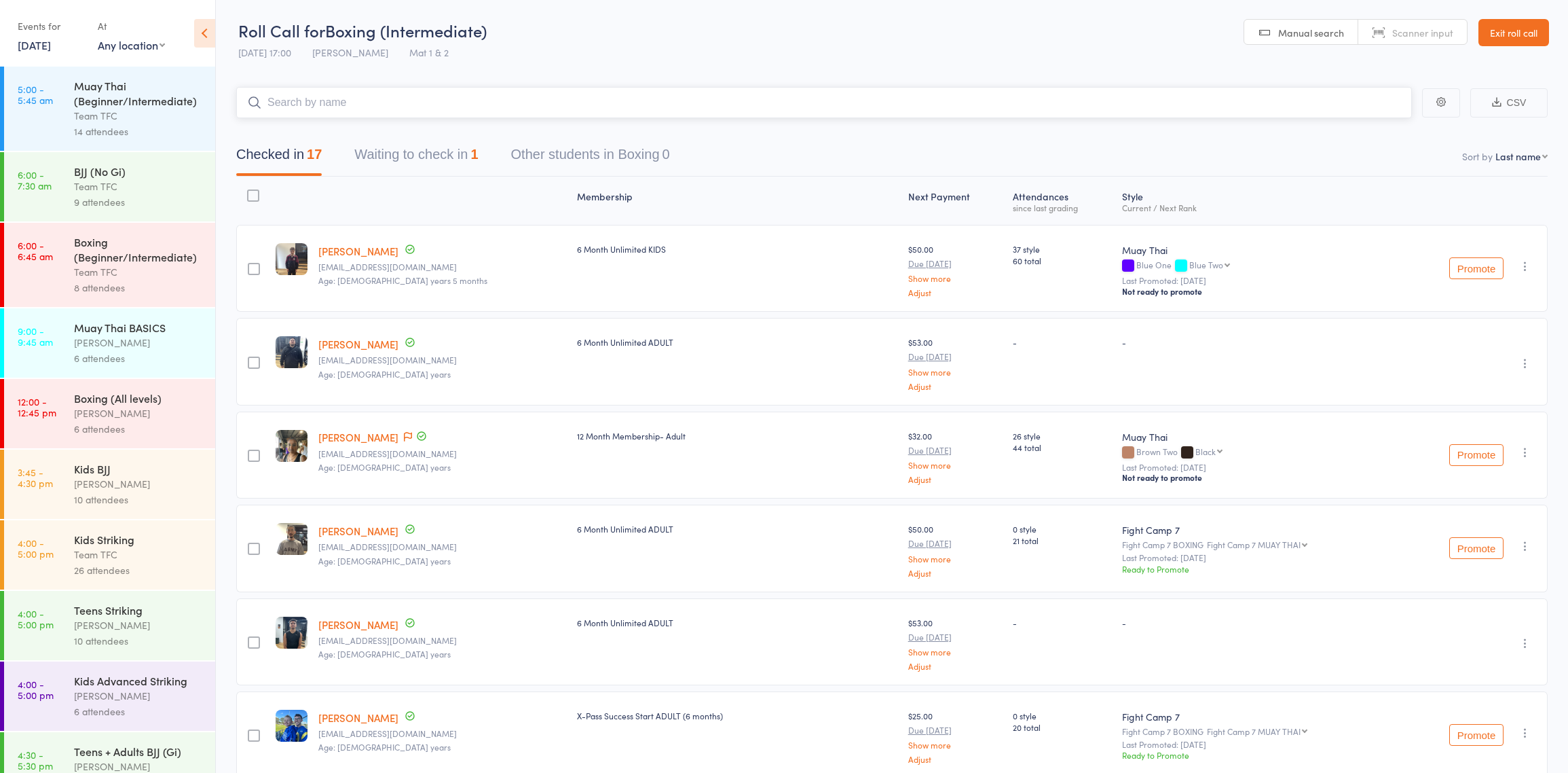
drag, startPoint x: 441, startPoint y: 151, endPoint x: 441, endPoint y: 162, distance: 11.0
click at [441, 152] on button "Waiting to check in 1" at bounding box center [416, 158] width 124 height 36
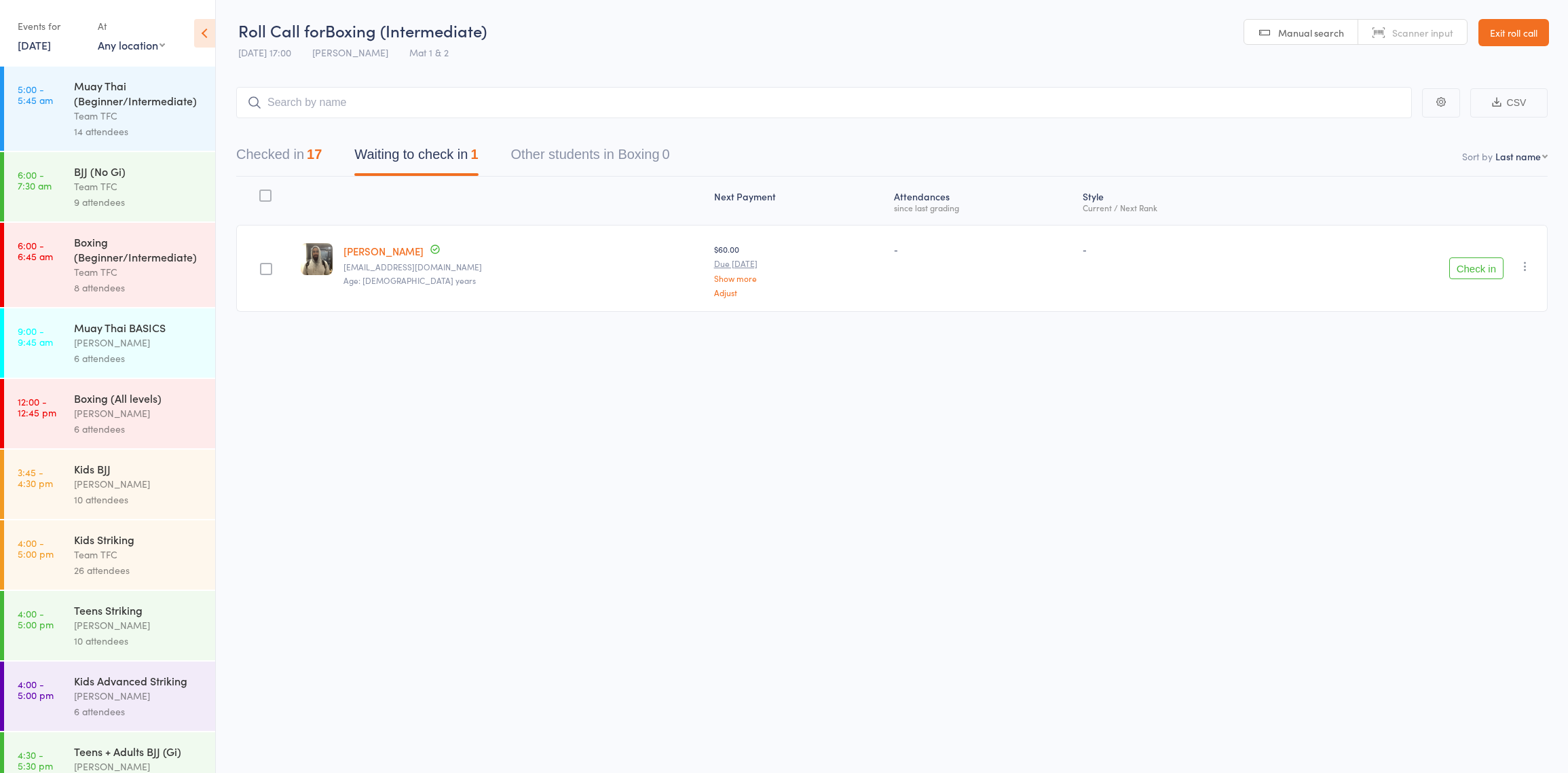
drag, startPoint x: 445, startPoint y: 387, endPoint x: 448, endPoint y: 376, distance: 11.4
click at [445, 385] on div "Roll Call for Boxing (Intermediate) [DATE] 17:00 [PERSON_NAME] Mat 1 & 2 Manual…" at bounding box center [784, 386] width 1568 height 773
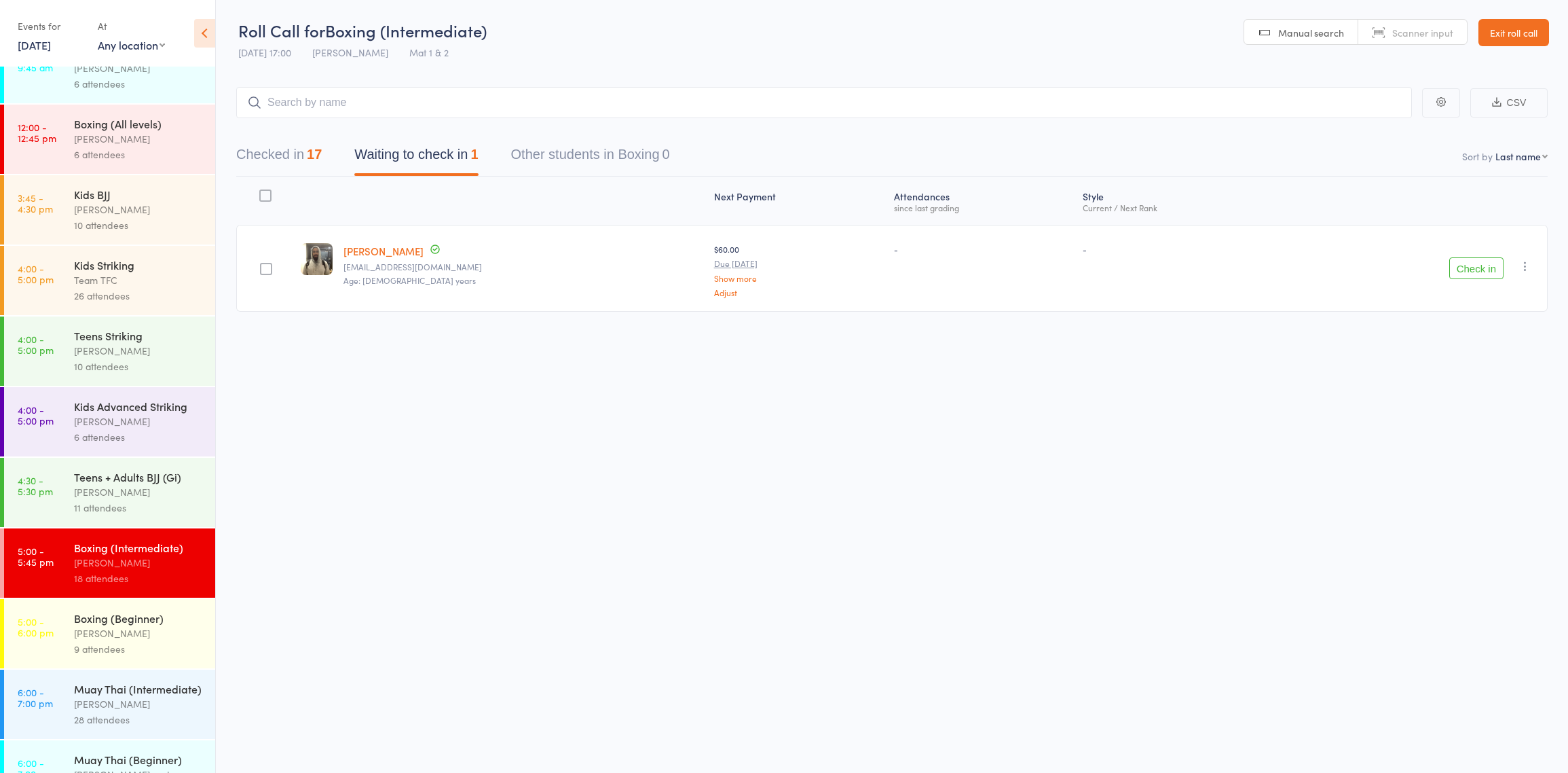
click at [100, 620] on div "Boxing (Beginner)" at bounding box center [139, 618] width 130 height 15
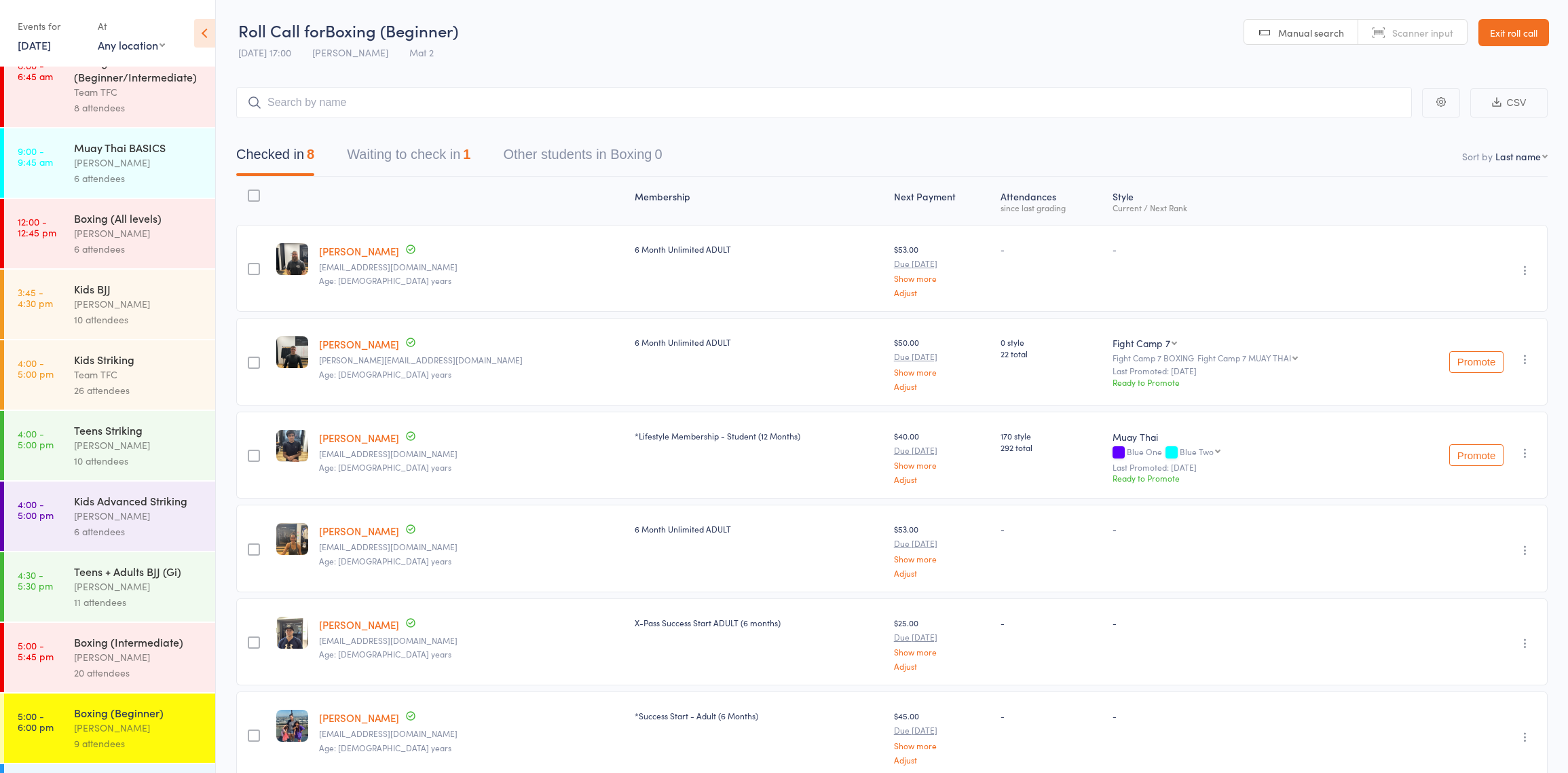
scroll to position [265, 0]
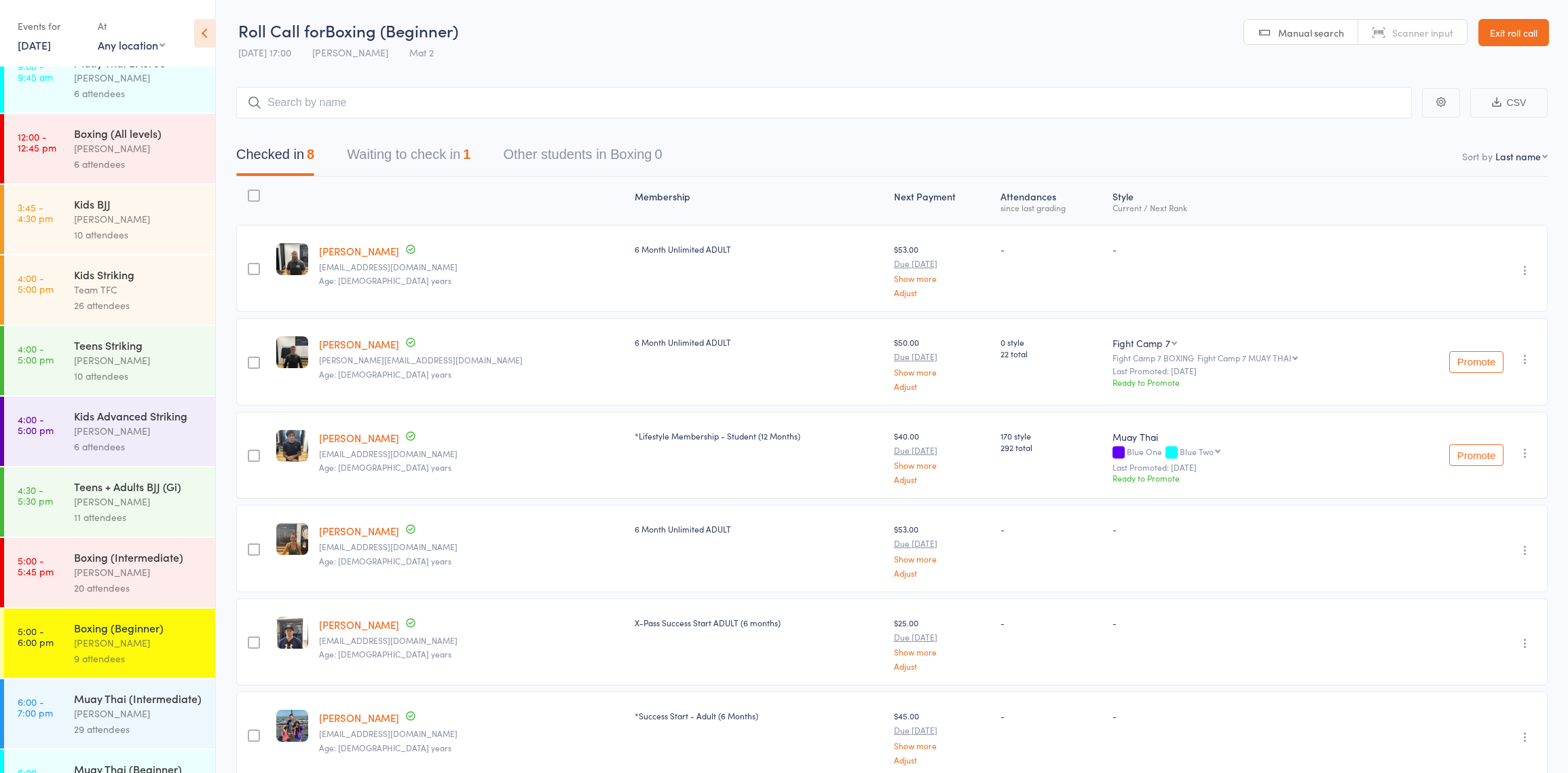
click at [117, 578] on div "[PERSON_NAME]" at bounding box center [139, 572] width 130 height 15
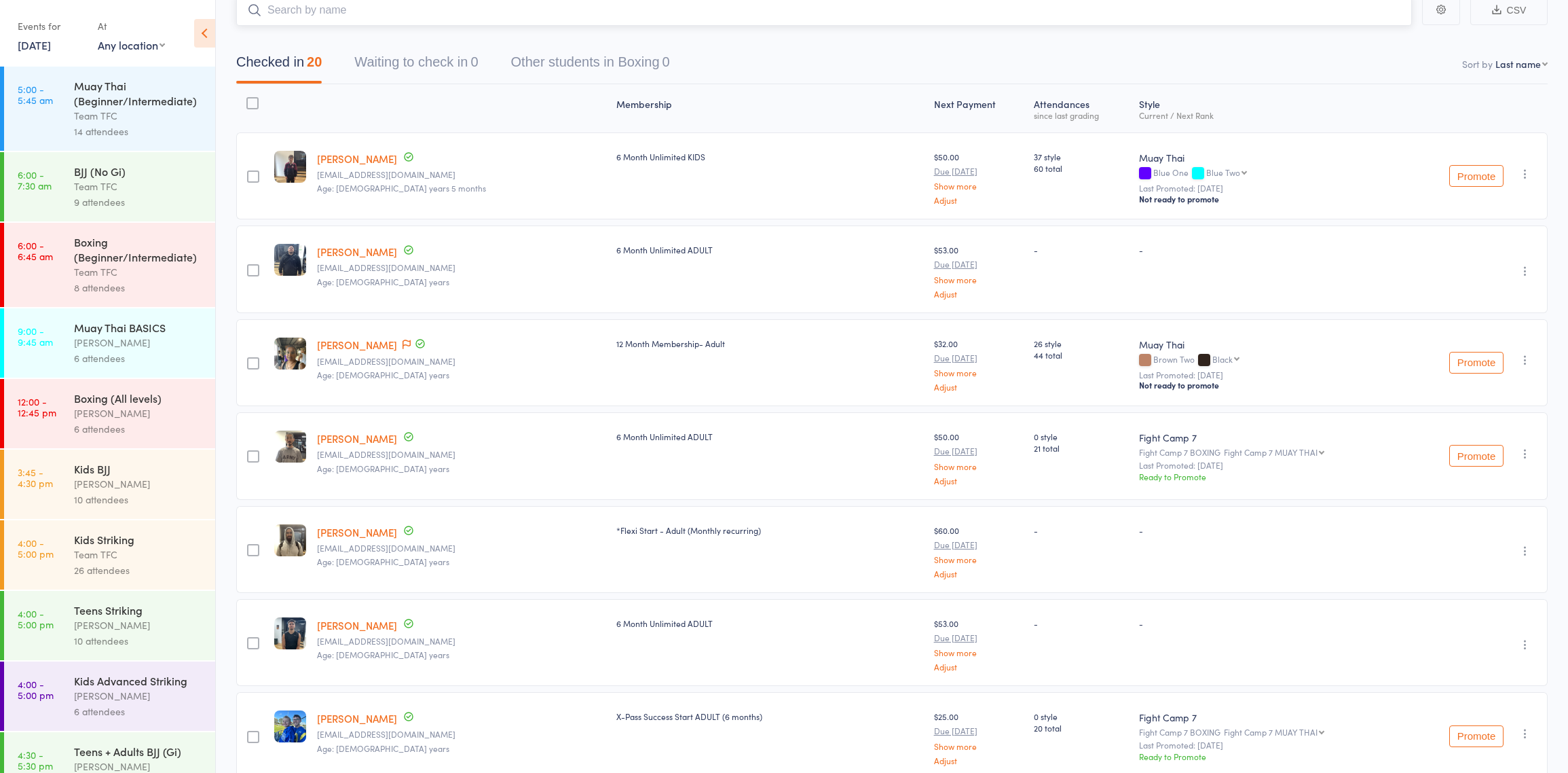
scroll to position [48, 0]
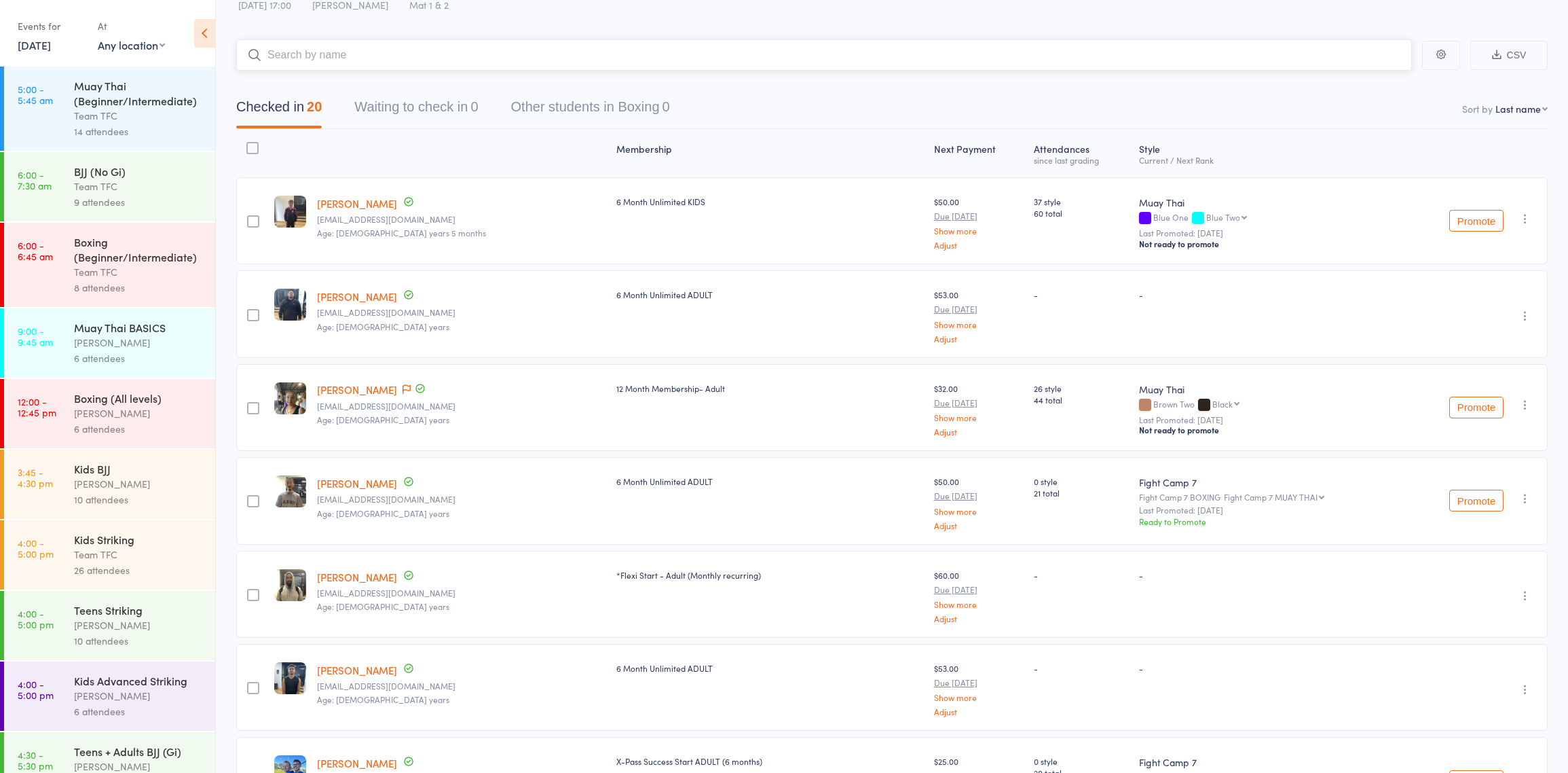
click at [455, 45] on input "search" at bounding box center [824, 55] width 1176 height 32
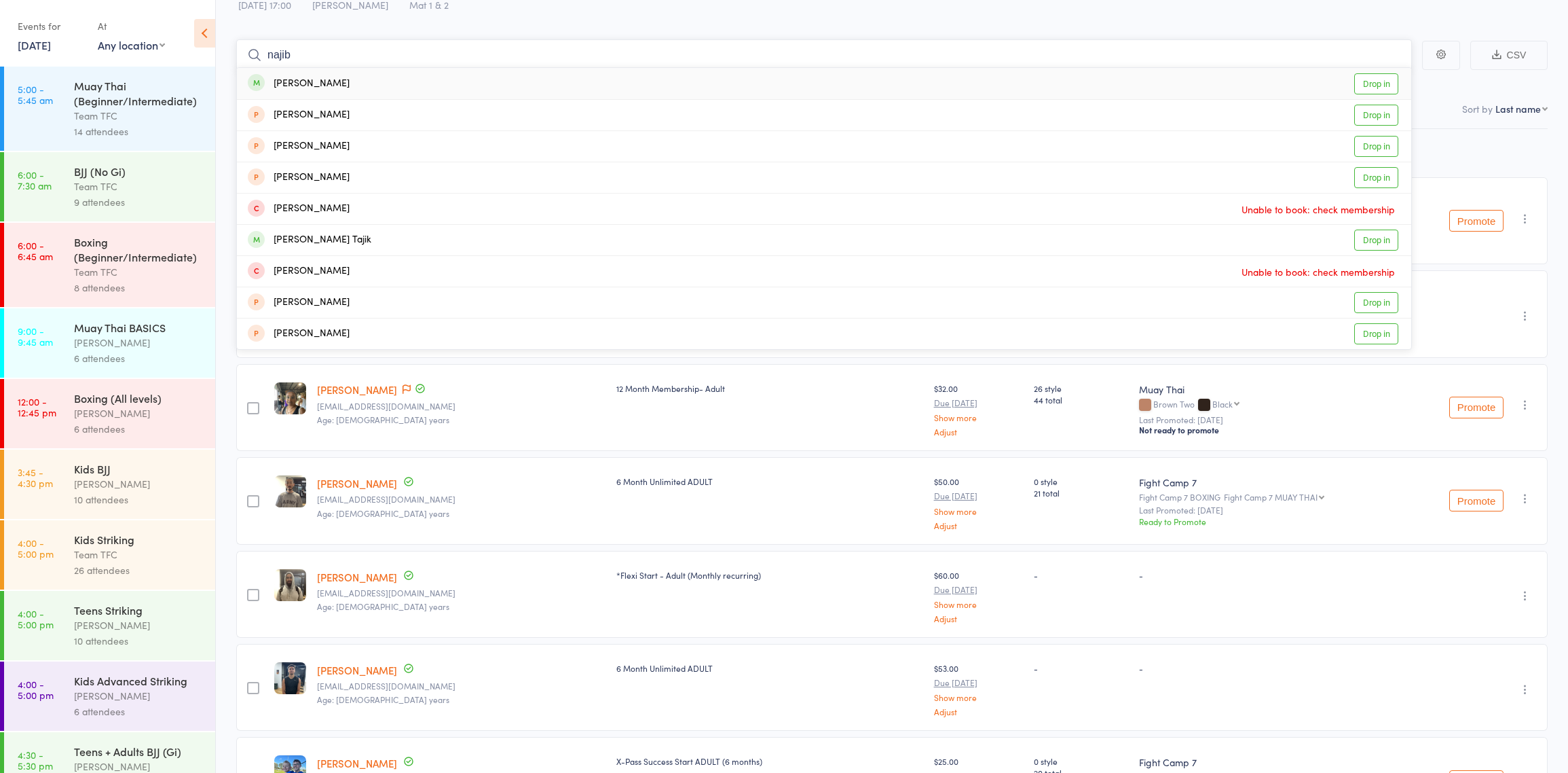
type input "najib"
click at [379, 88] on div "[PERSON_NAME] Drop in" at bounding box center [824, 83] width 1174 height 32
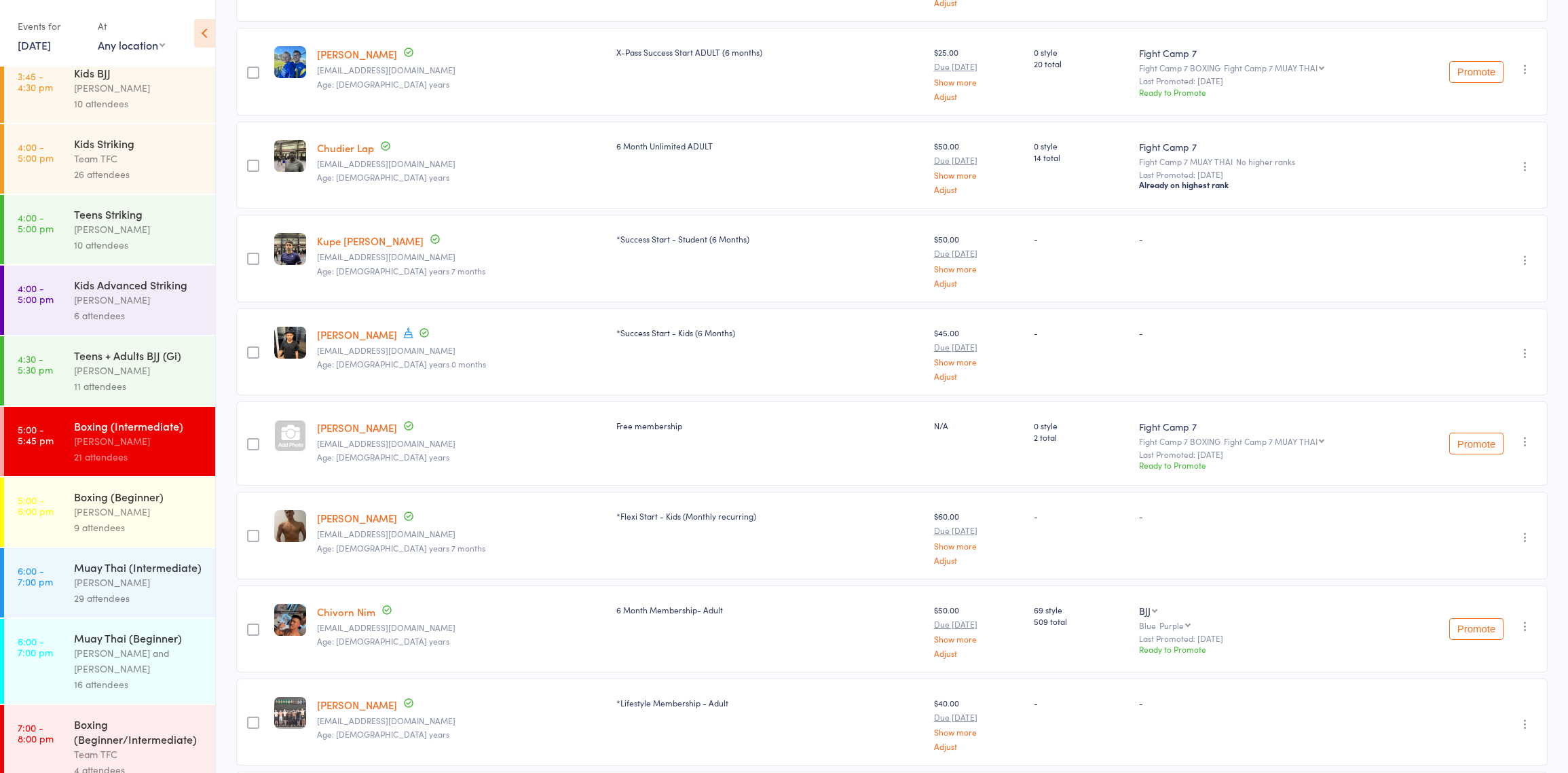
scroll to position [395, 0]
click at [153, 368] on div "[PERSON_NAME]" at bounding box center [139, 371] width 130 height 15
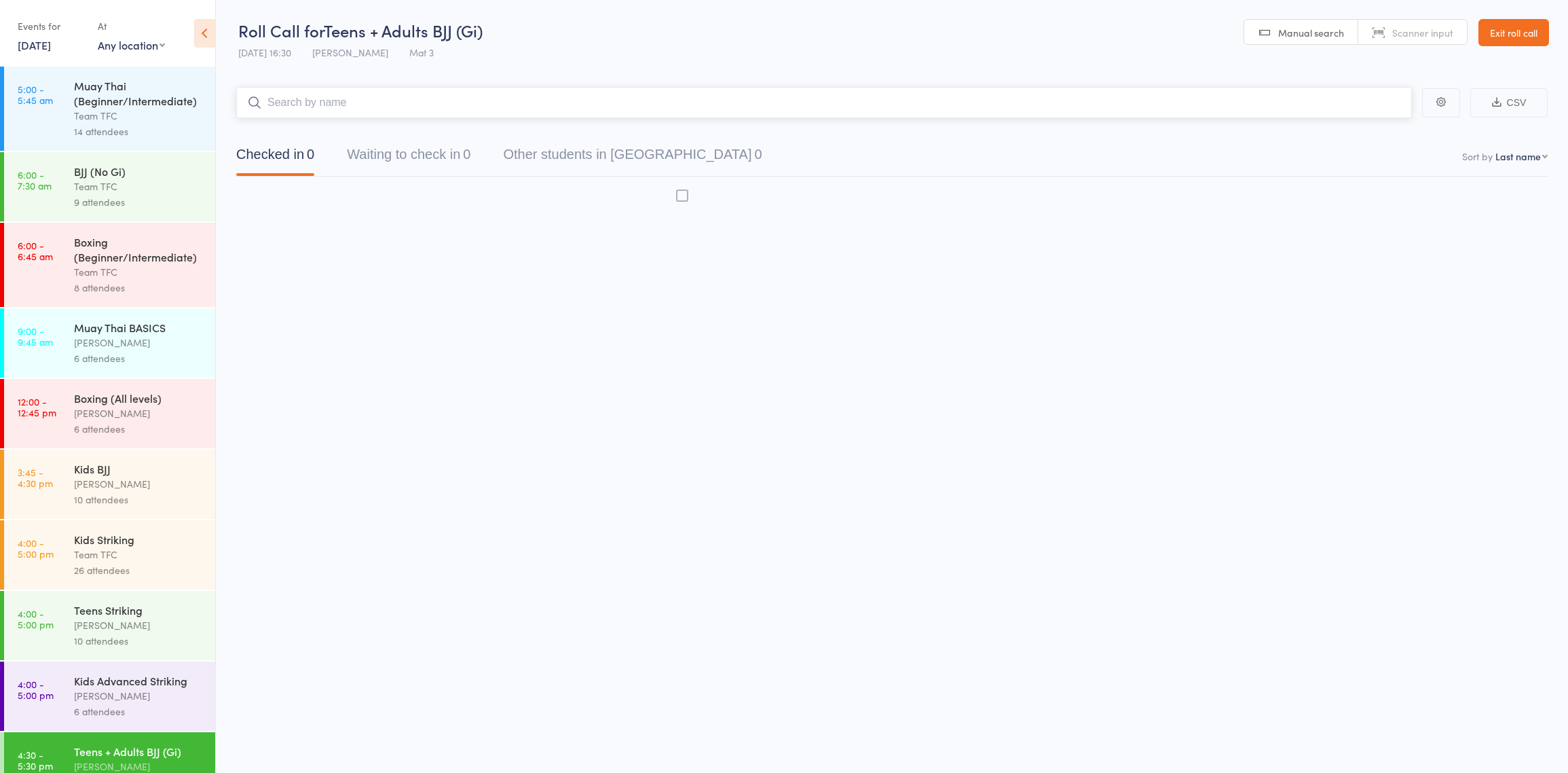
click at [109, 377] on div "Muay Thai BASICS [PERSON_NAME] 6 attendees" at bounding box center [145, 343] width 141 height 69
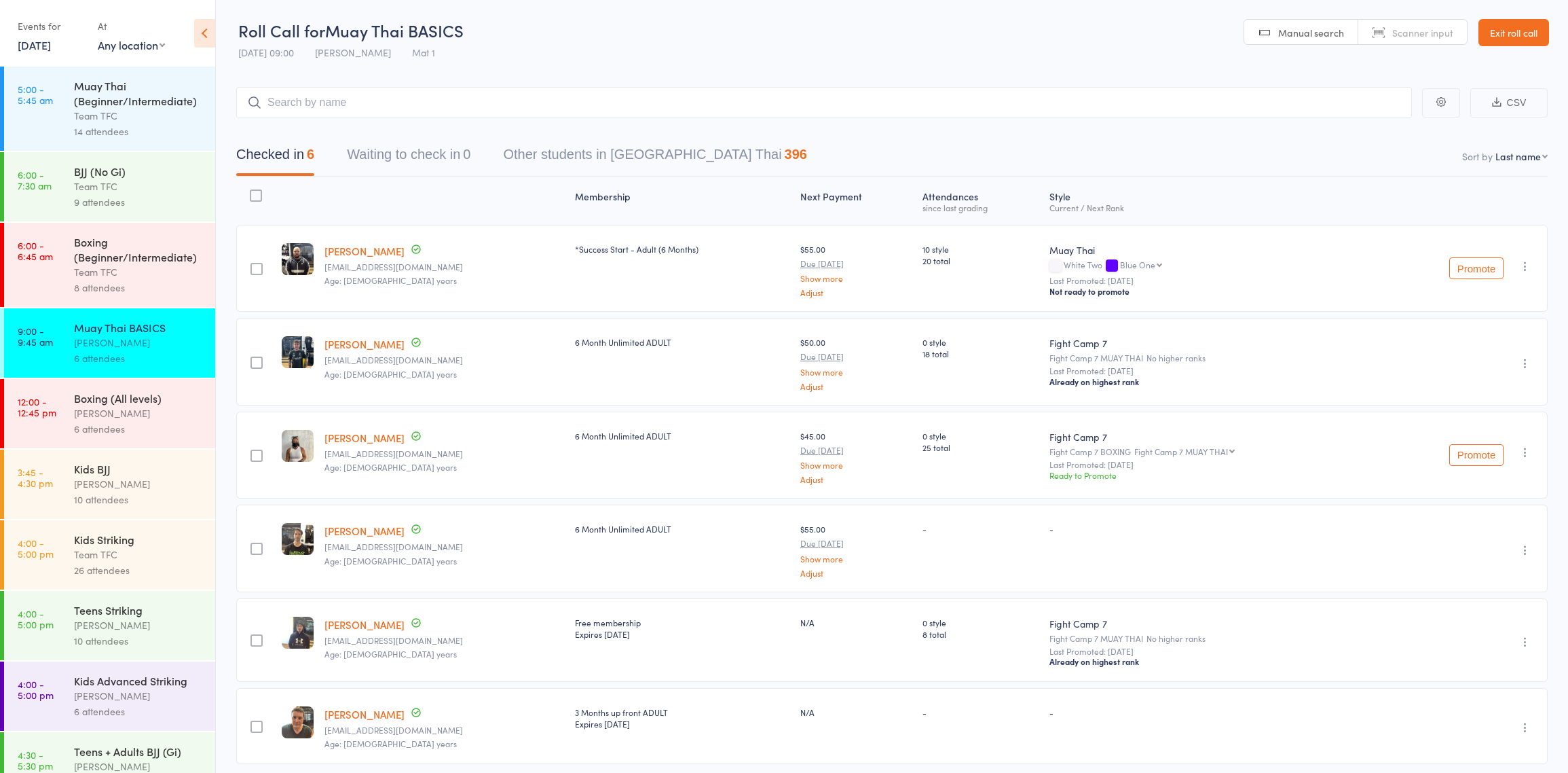
click at [118, 492] on div "[PERSON_NAME]" at bounding box center [139, 483] width 130 height 15
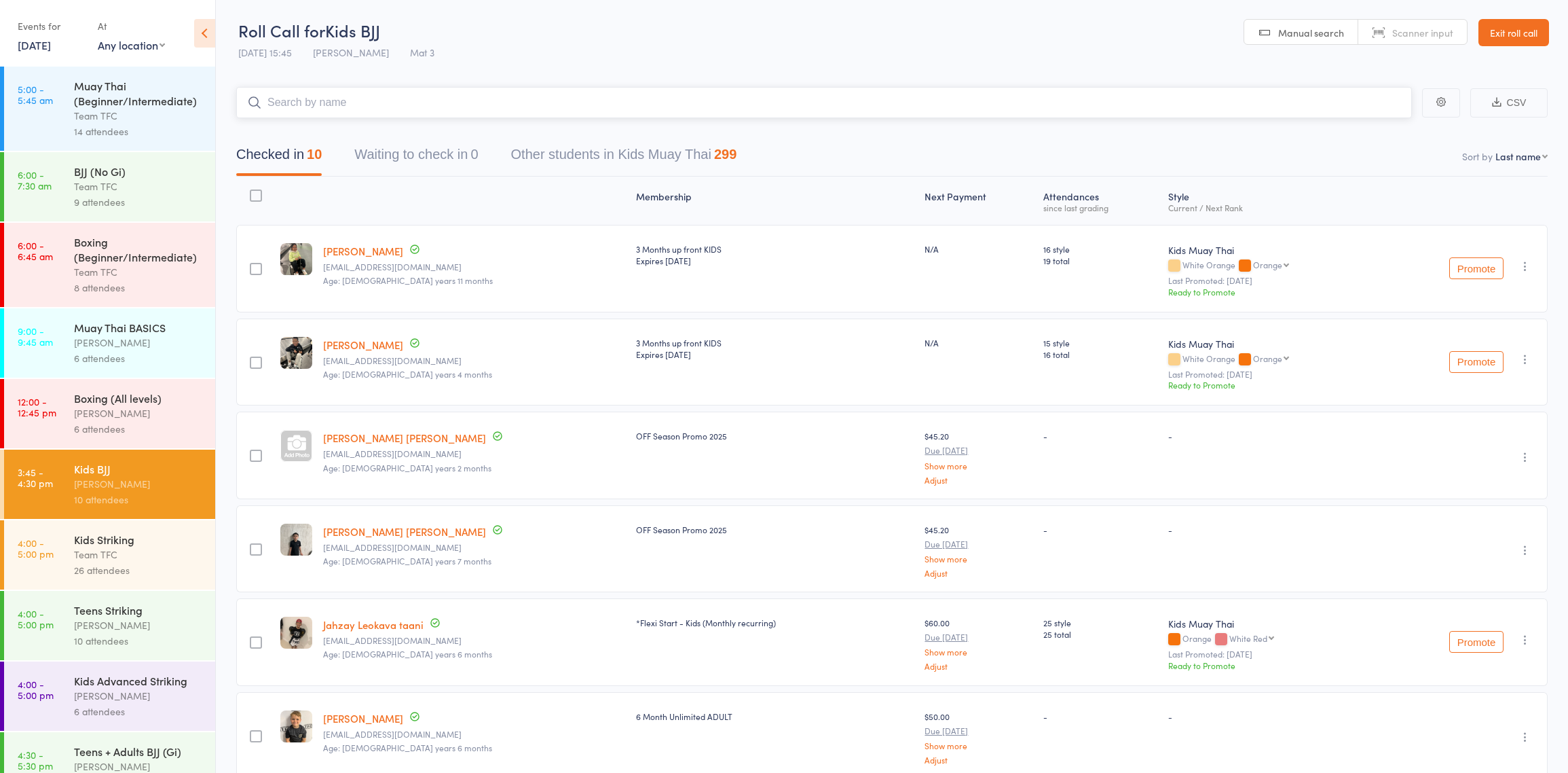
scroll to position [359, 0]
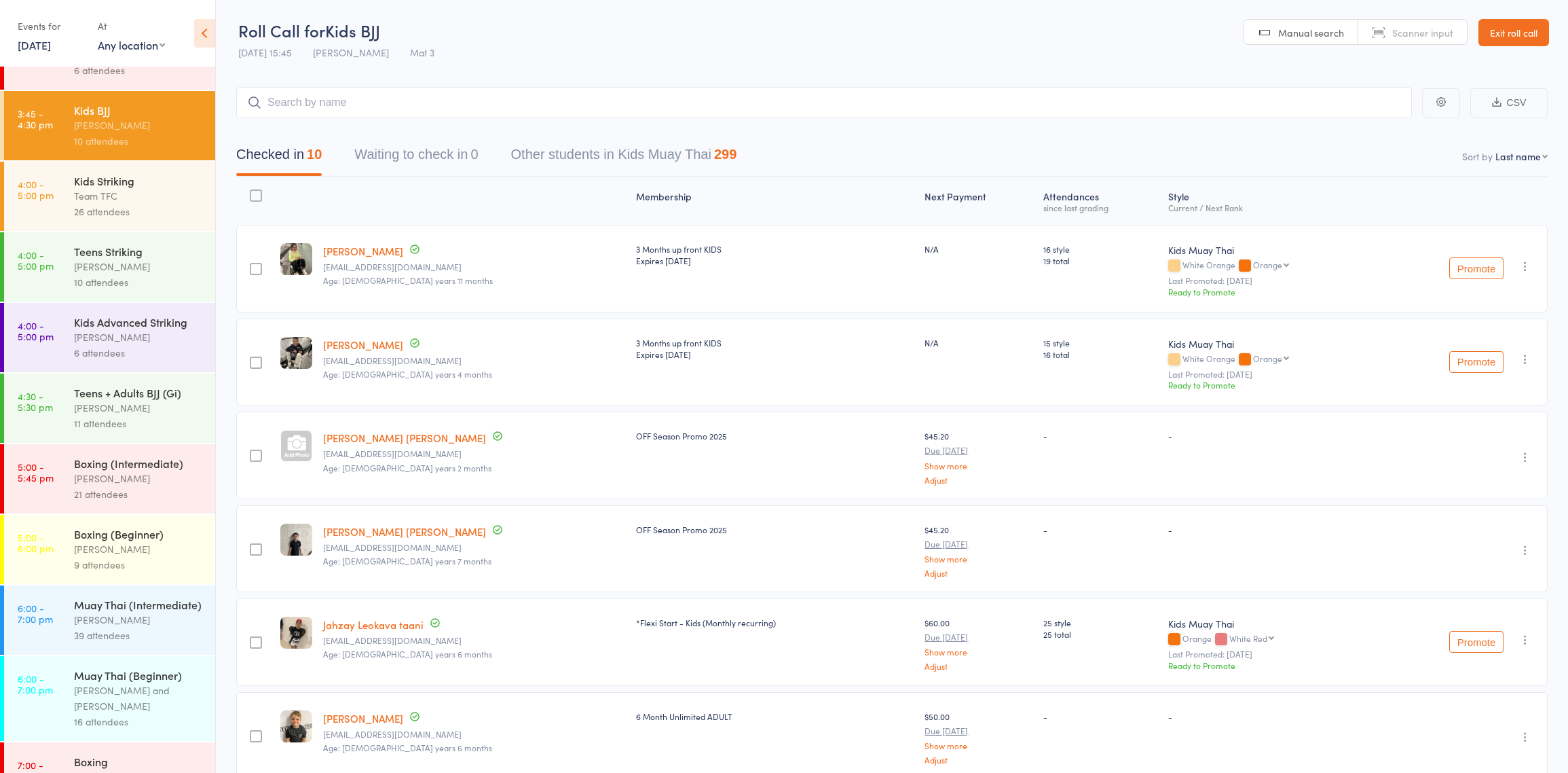
click at [140, 431] on div "11 attendees" at bounding box center [139, 422] width 130 height 15
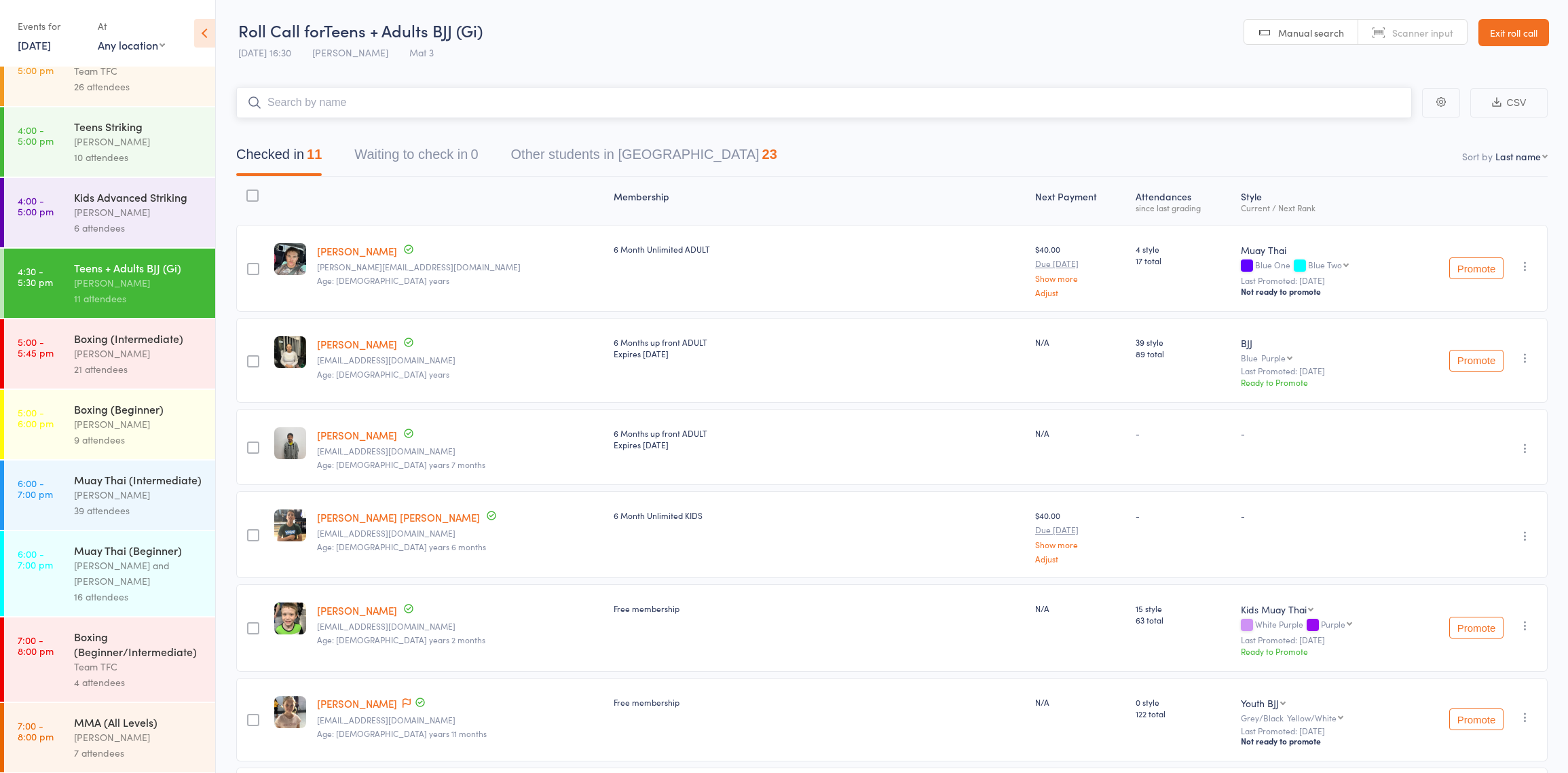
scroll to position [501, 0]
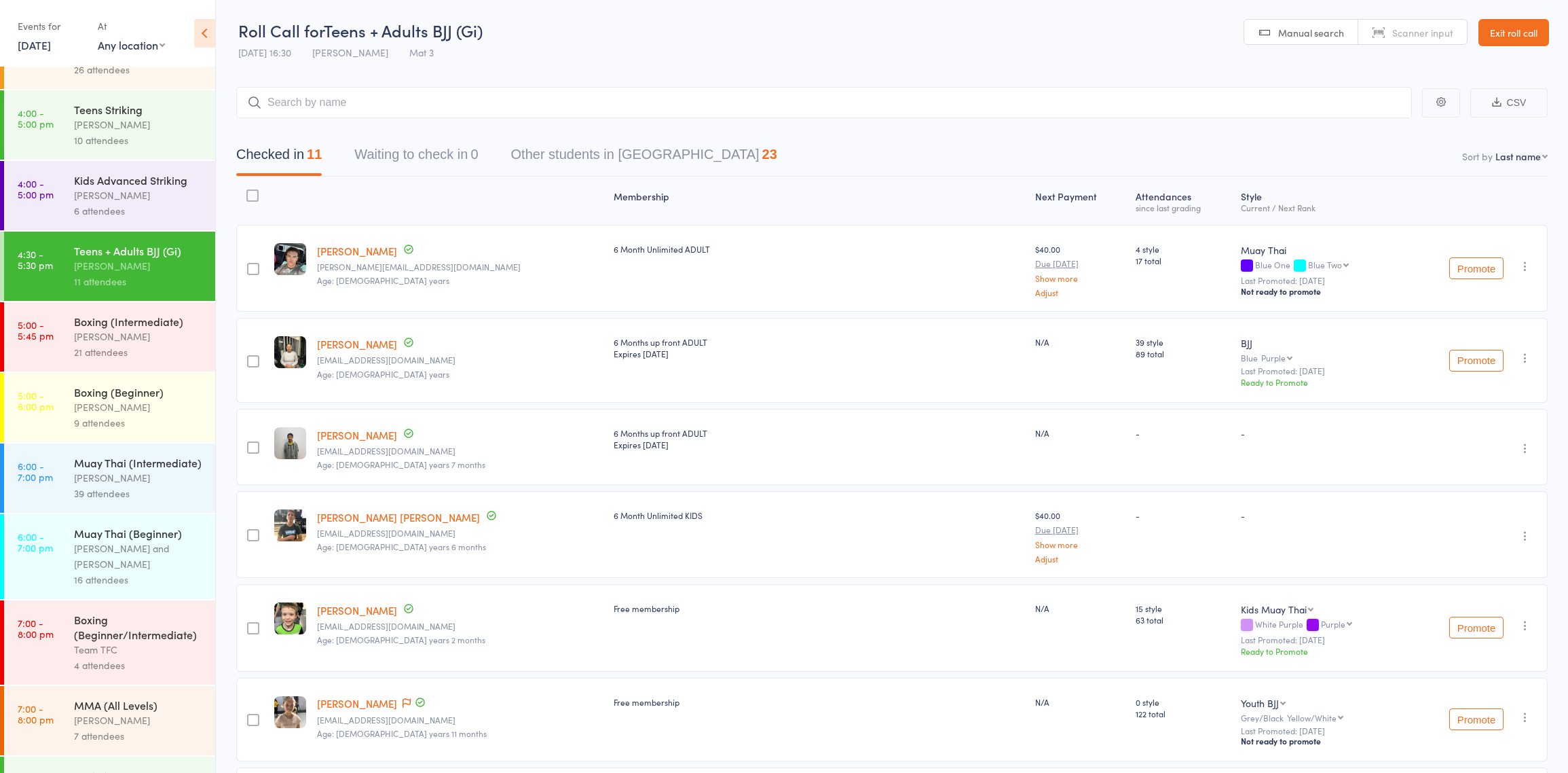
click at [129, 470] on div "Muay Thai (Intermediate)" at bounding box center [139, 462] width 130 height 15
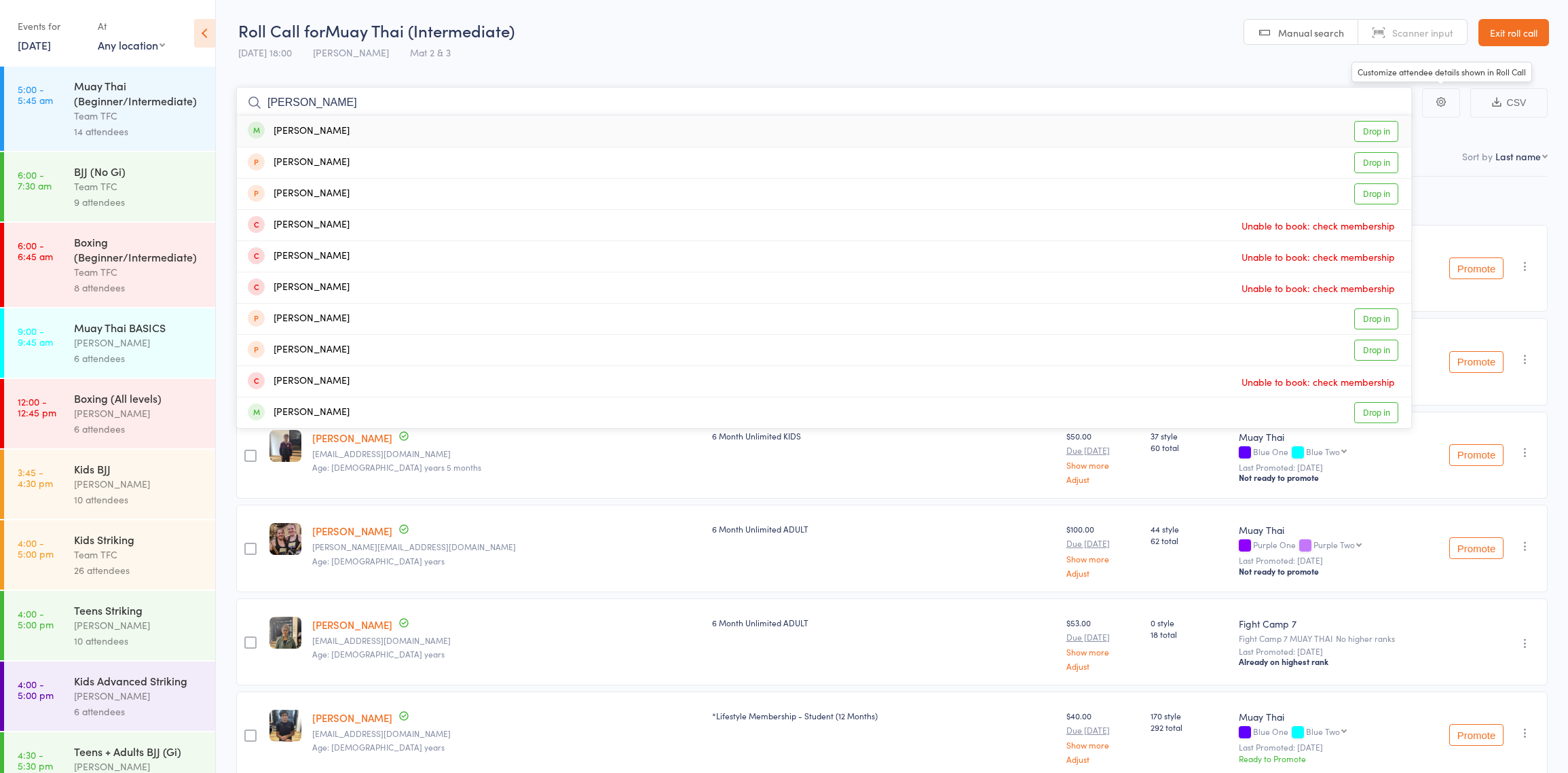
type input "[PERSON_NAME]"
click at [1382, 135] on link "Drop in" at bounding box center [1376, 132] width 44 height 21
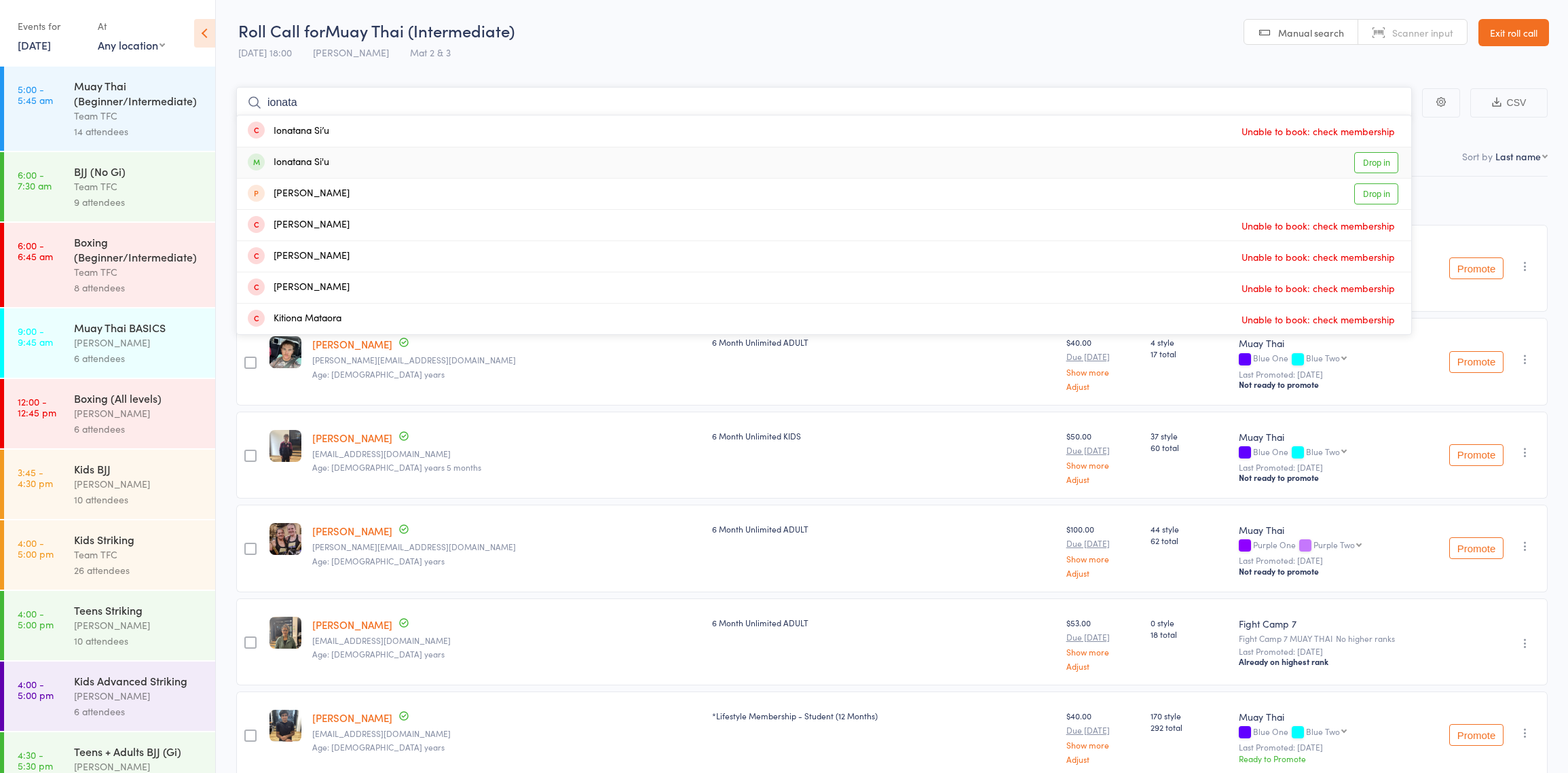
type input "ionata"
click at [1373, 163] on link "Drop in" at bounding box center [1376, 162] width 44 height 21
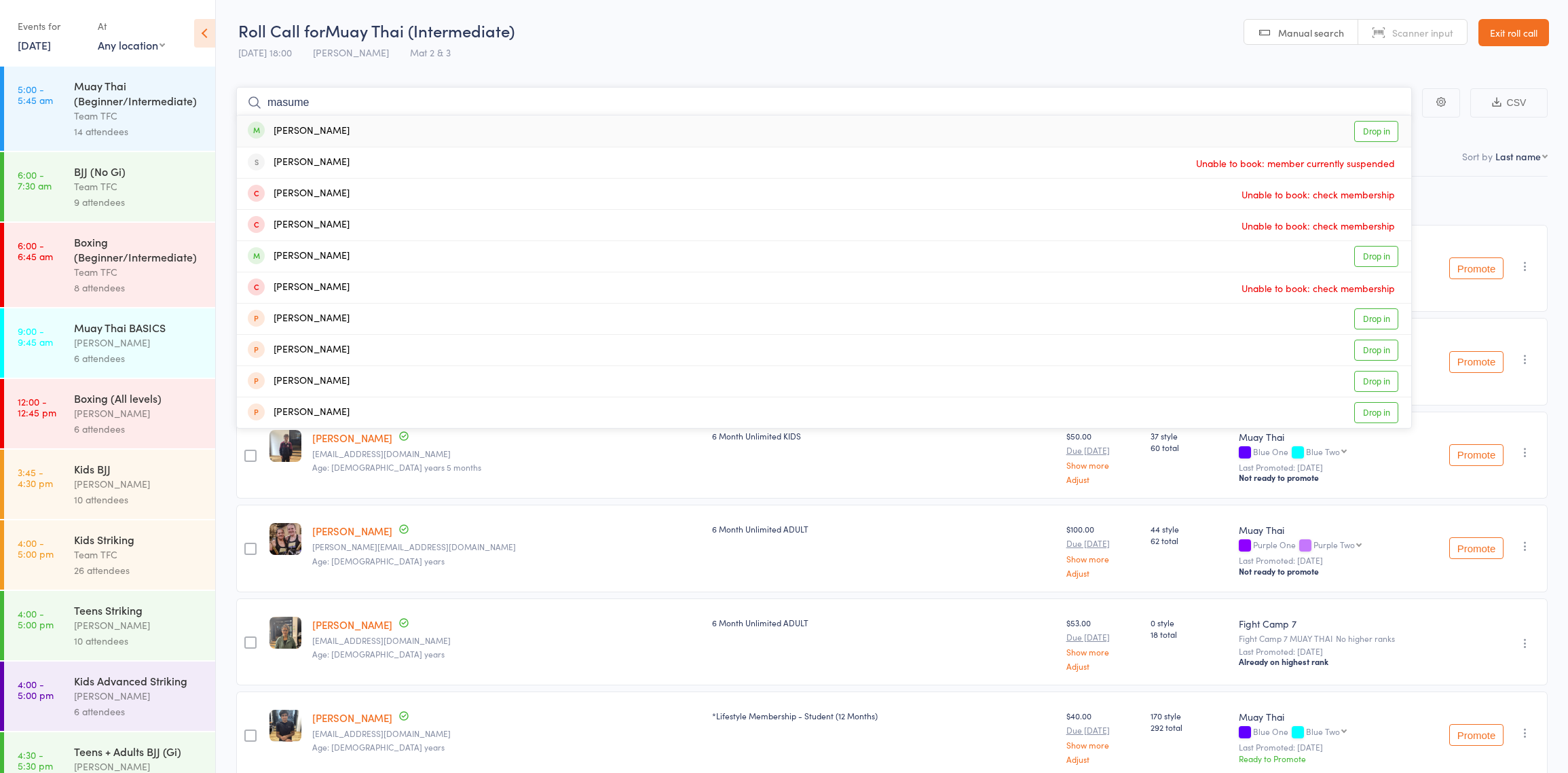
type input "masume"
click at [1361, 135] on link "Drop in" at bounding box center [1376, 132] width 44 height 21
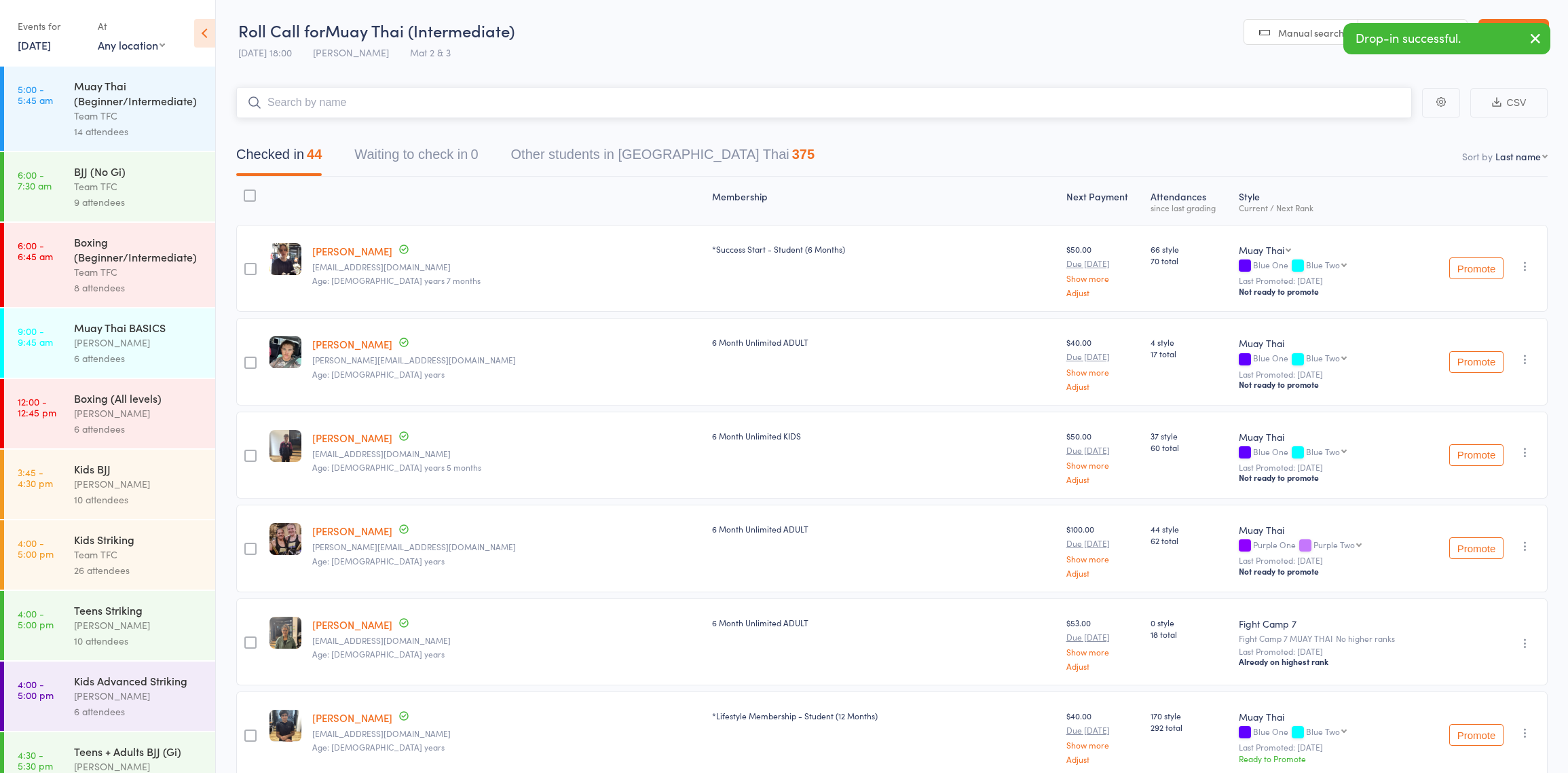
click at [1330, 109] on input "search" at bounding box center [824, 103] width 1176 height 32
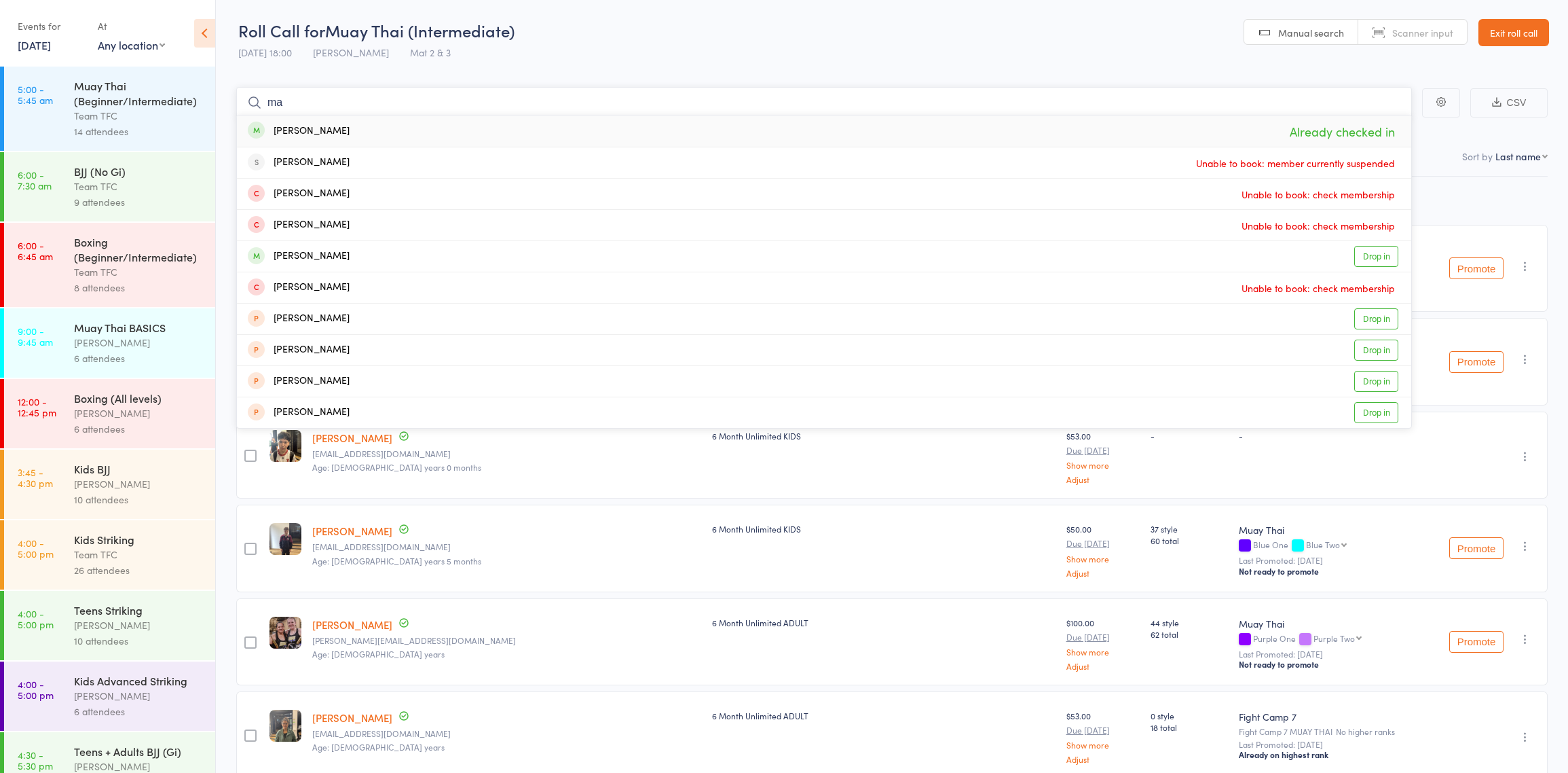
type input "m"
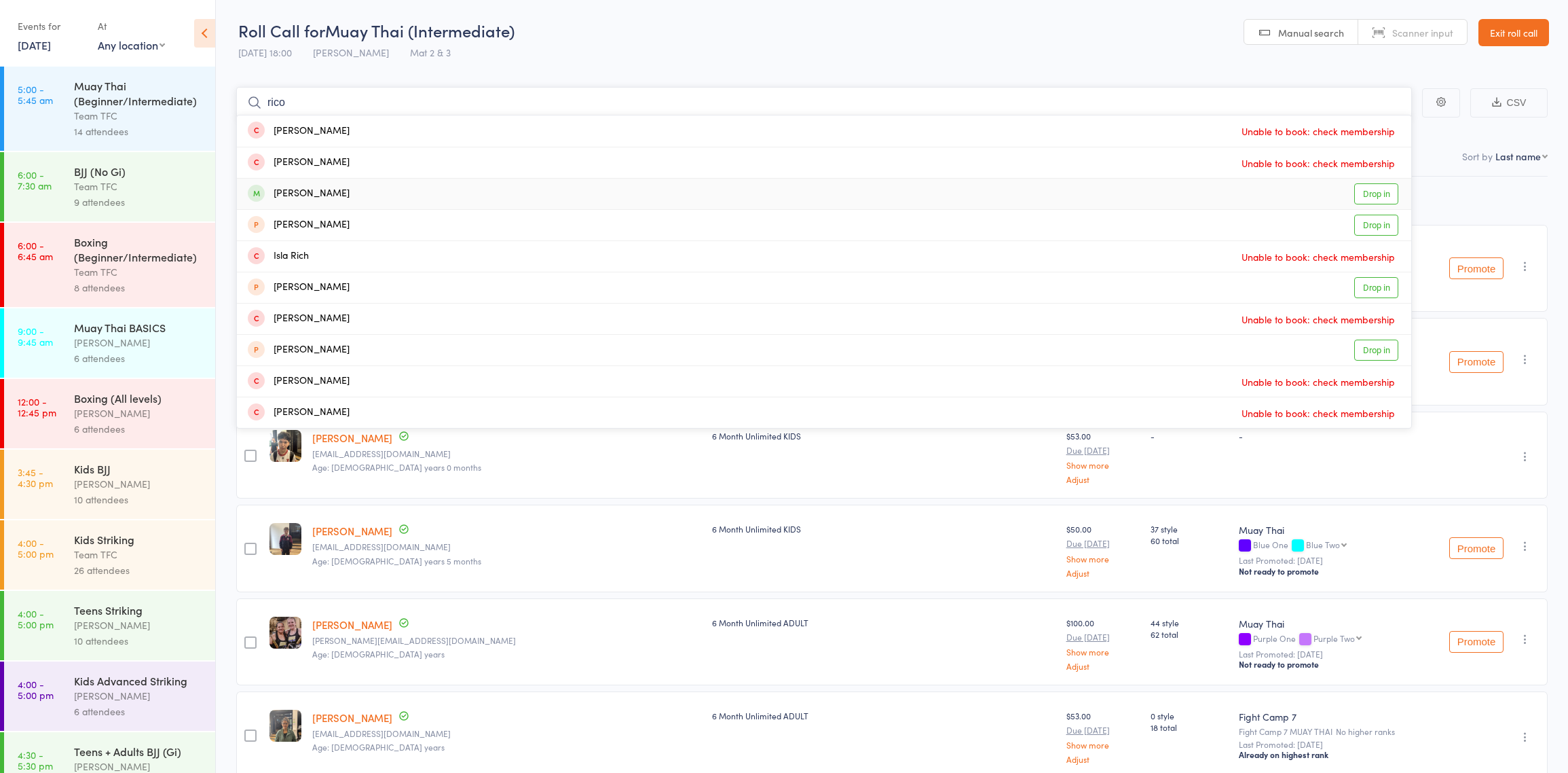
type input "rico"
click at [1368, 195] on link "Drop in" at bounding box center [1376, 194] width 44 height 21
